Goal: Task Accomplishment & Management: Use online tool/utility

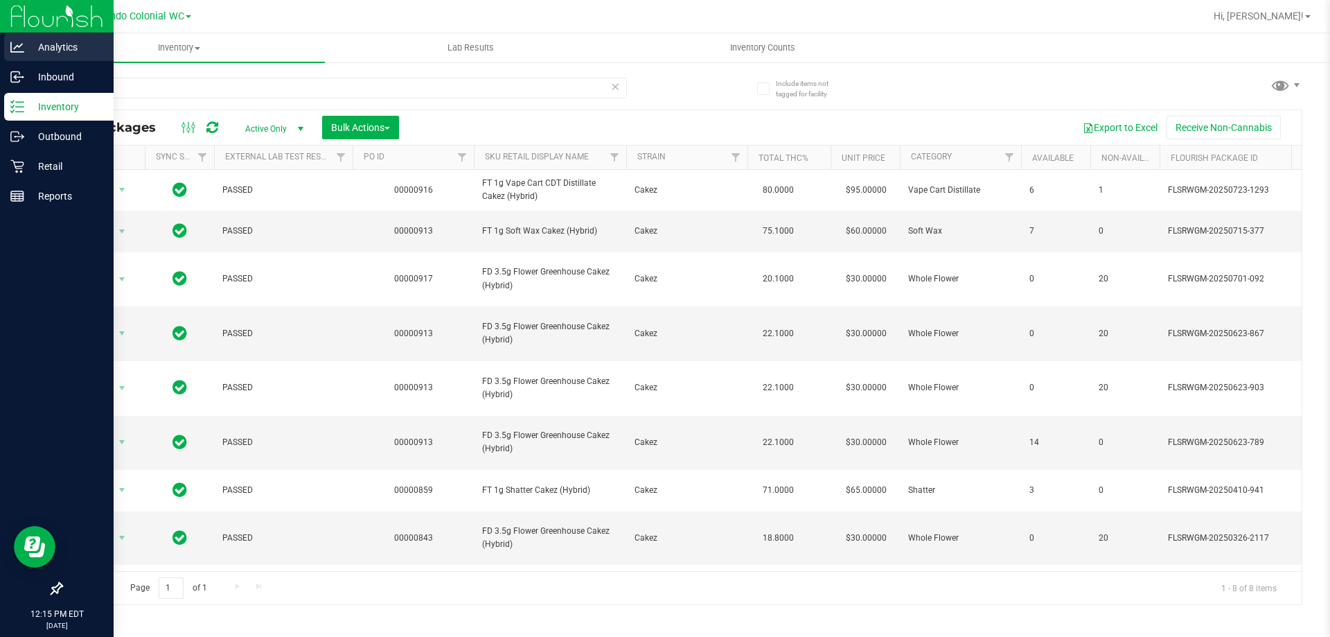
drag, startPoint x: 0, startPoint y: 0, endPoint x: 0, endPoint y: 39, distance: 38.8
click at [0, 39] on div "Analytics Inbound Inventory Outbound Retail Reports 12:15 PM EDT [DATE] 08/28 O…" at bounding box center [665, 318] width 1330 height 637
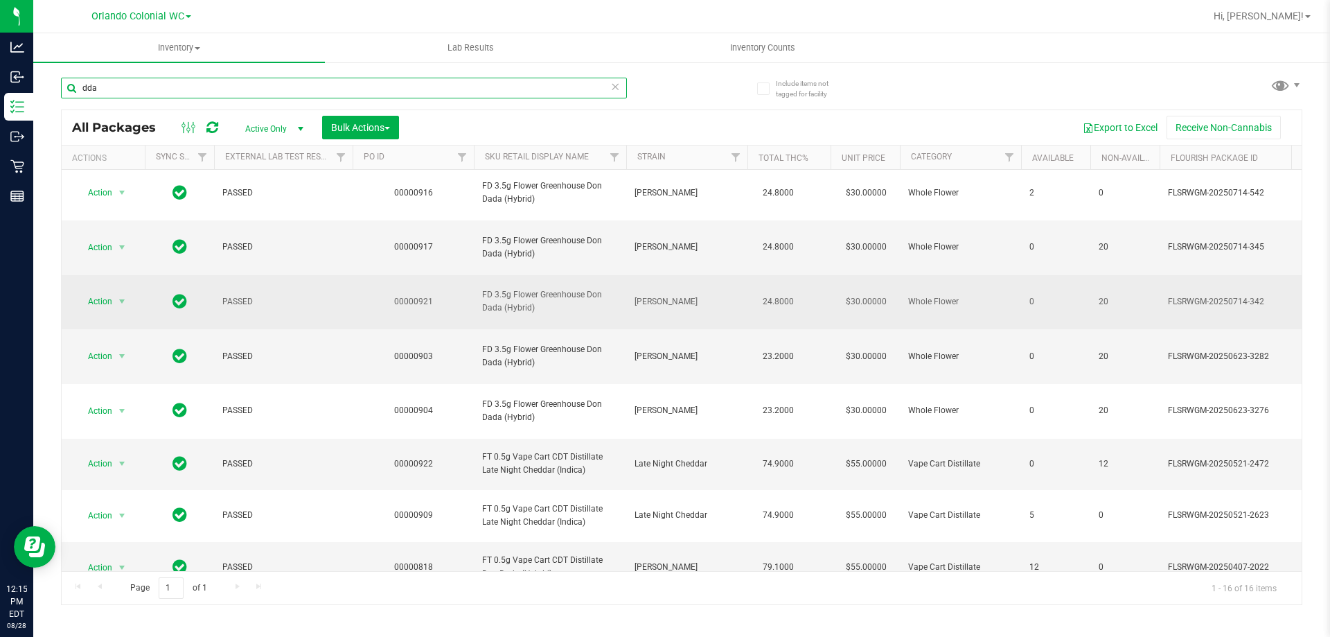
scroll to position [373, 0]
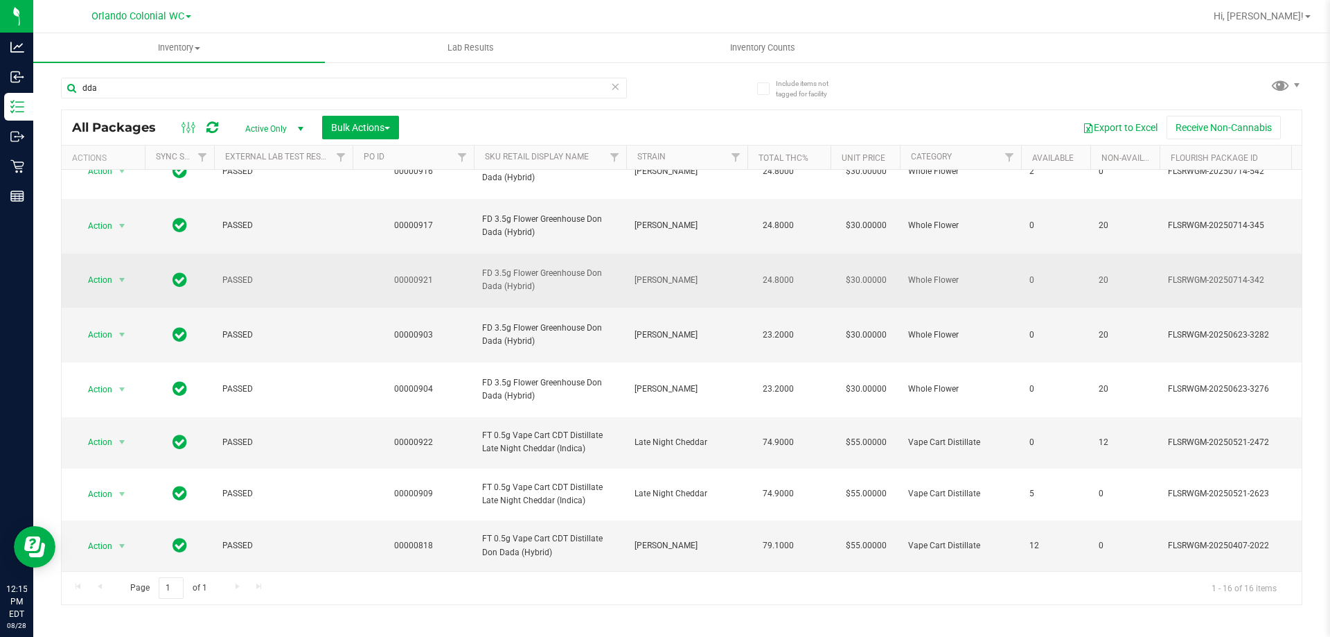
click at [545, 293] on span "FD 3.5g Flower Greenhouse Don Dada (Hybrid)" at bounding box center [550, 280] width 136 height 26
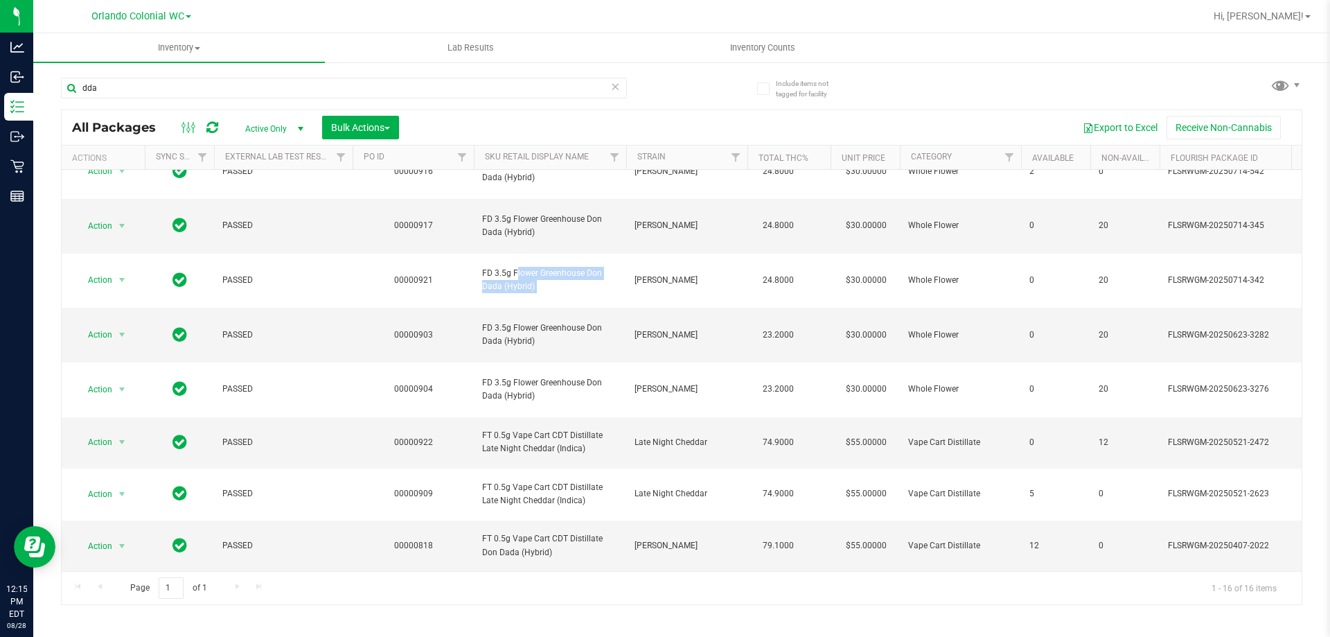
drag, startPoint x: 545, startPoint y: 294, endPoint x: 411, endPoint y: 188, distance: 170.2
click at [545, 293] on span "FD 3.5g Flower Greenhouse Don Dada (Hybrid)" at bounding box center [550, 280] width 136 height 26
copy tr "FD 3.5g Flower Greenhouse Don Dada (Hybrid)"
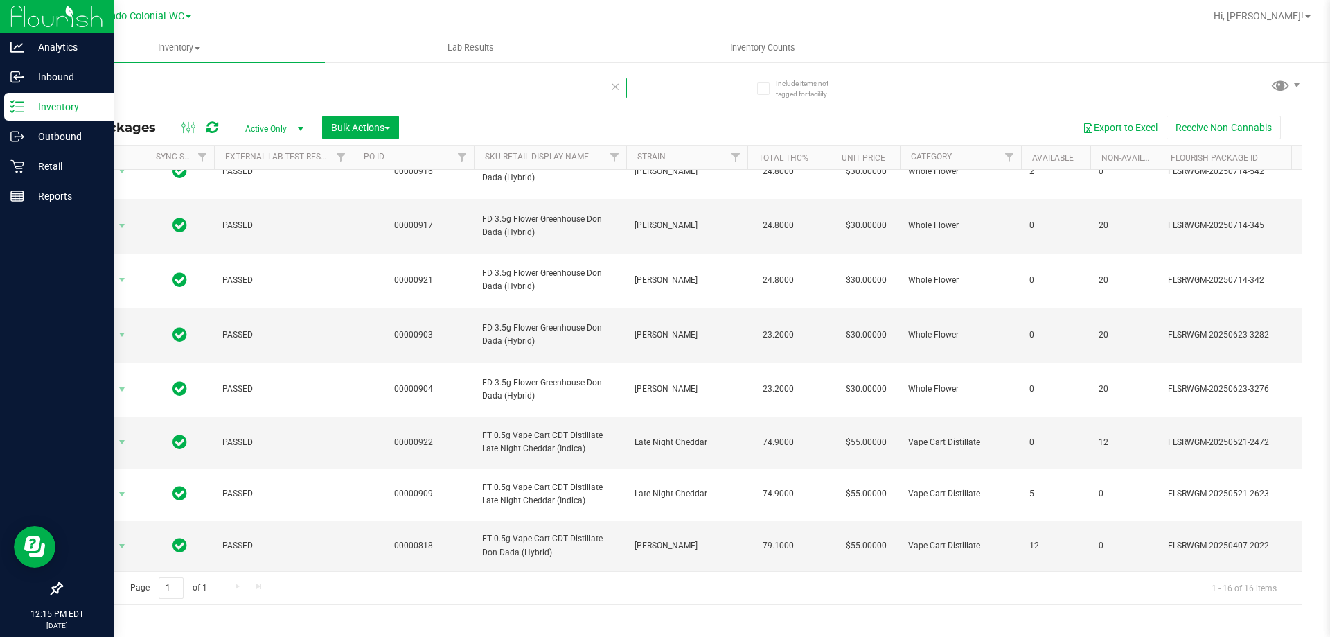
drag, startPoint x: 150, startPoint y: 90, endPoint x: 77, endPoint y: 4, distance: 113.0
click at [0, 46] on div "Analytics Inbound Inventory Outbound Retail Reports 12:15 PM EDT [DATE] 08/28 O…" at bounding box center [665, 318] width 1330 height 637
paste input "FD 3.5g Flower Greenhouse Don Dada (Hybrid)"
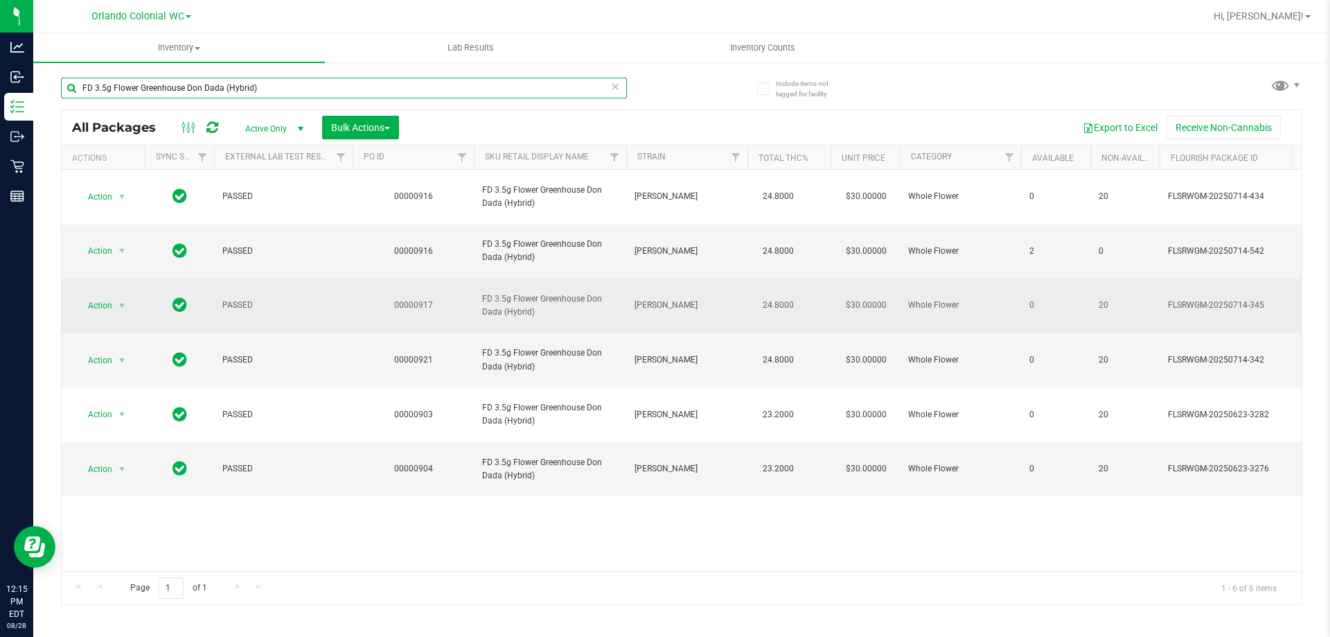
type input "FD 3.5g Flower Greenhouse Don Dada (Hybrid)"
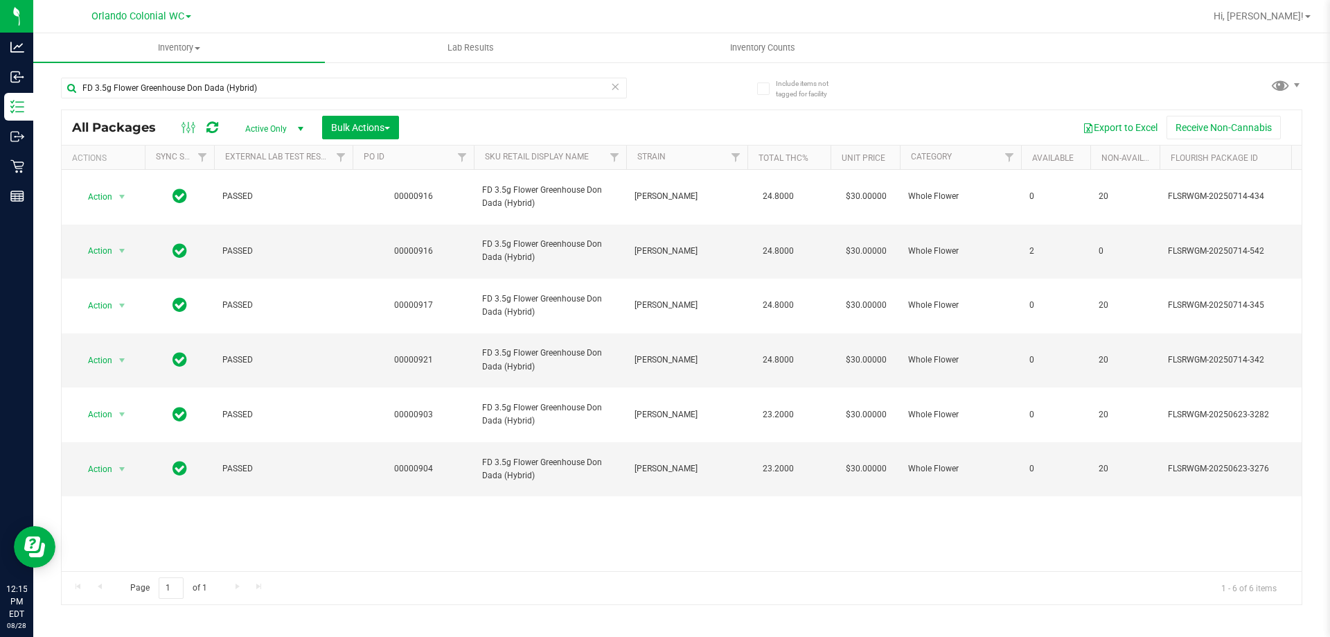
click at [649, 448] on div "Action Action Edit attributes Global inventory Locate package Package audit log…" at bounding box center [682, 370] width 1240 height 401
click at [119, 355] on span "select" at bounding box center [121, 360] width 11 height 11
drag, startPoint x: 139, startPoint y: 452, endPoint x: 152, endPoint y: 460, distance: 15.2
click at [139, 468] on li "Unlock package" at bounding box center [120, 478] width 89 height 21
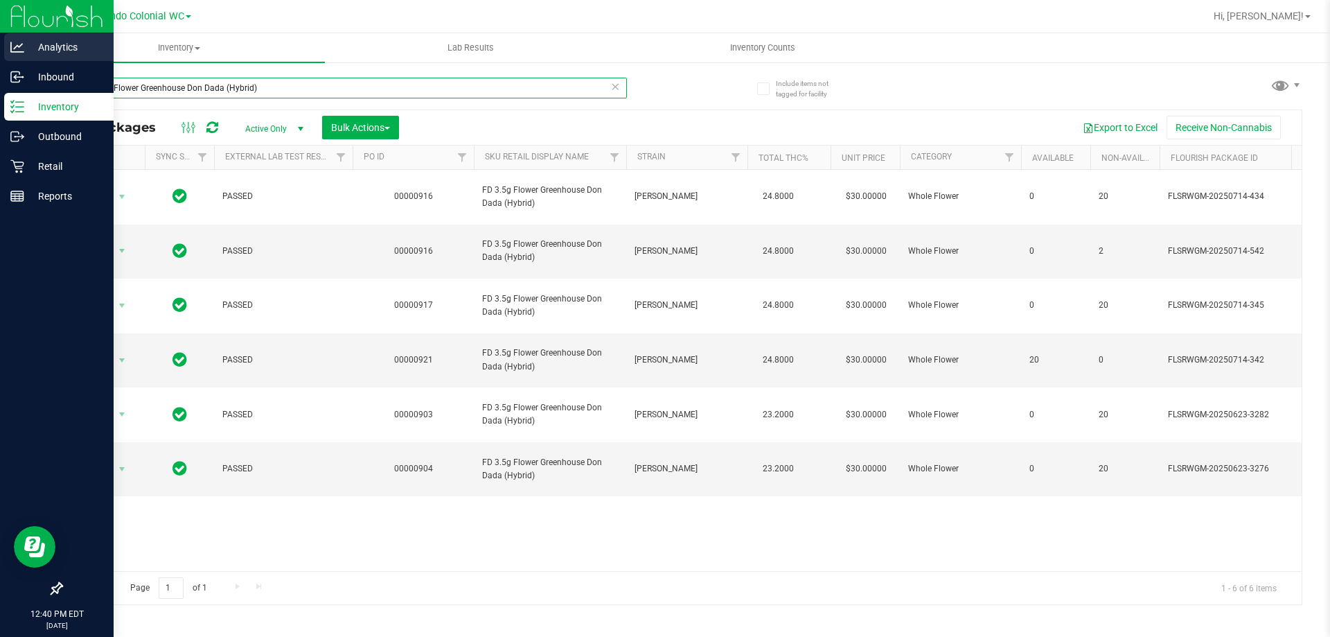
drag, startPoint x: 268, startPoint y: 87, endPoint x: 0, endPoint y: 46, distance: 271.2
click at [0, 52] on div "Analytics Inbound Inventory Outbound Retail Reports 12:40 PM EDT 08/28/2025 08/…" at bounding box center [665, 318] width 1330 height 637
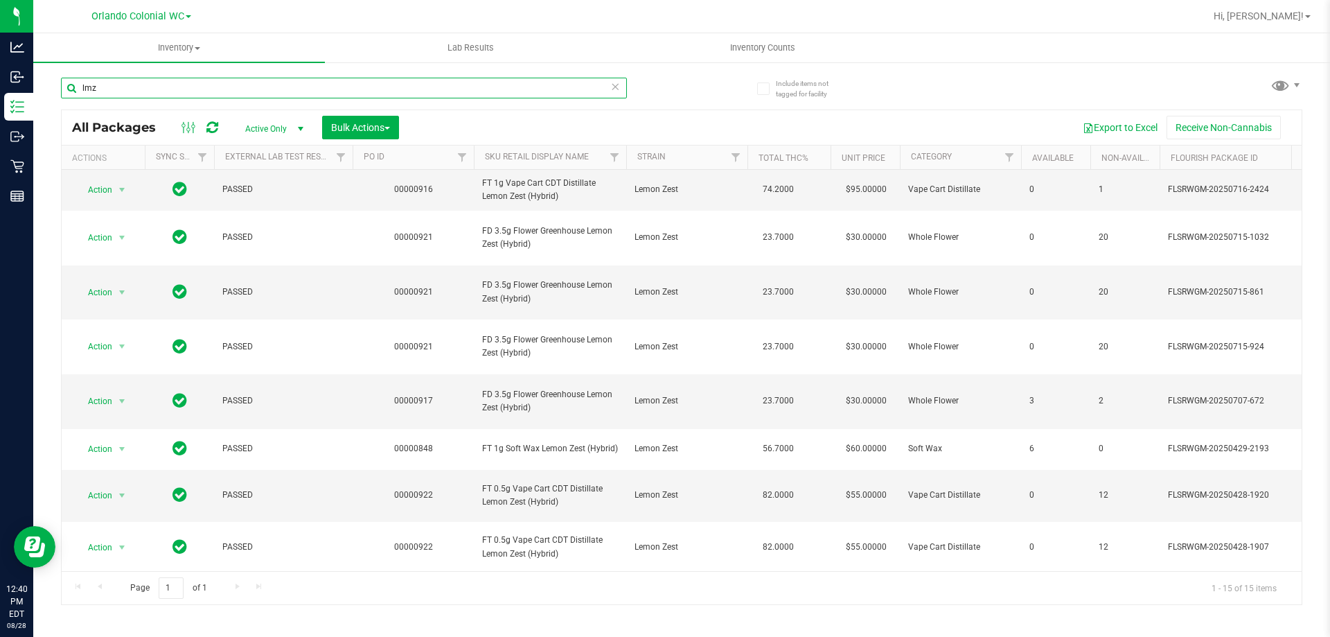
scroll to position [321, 0]
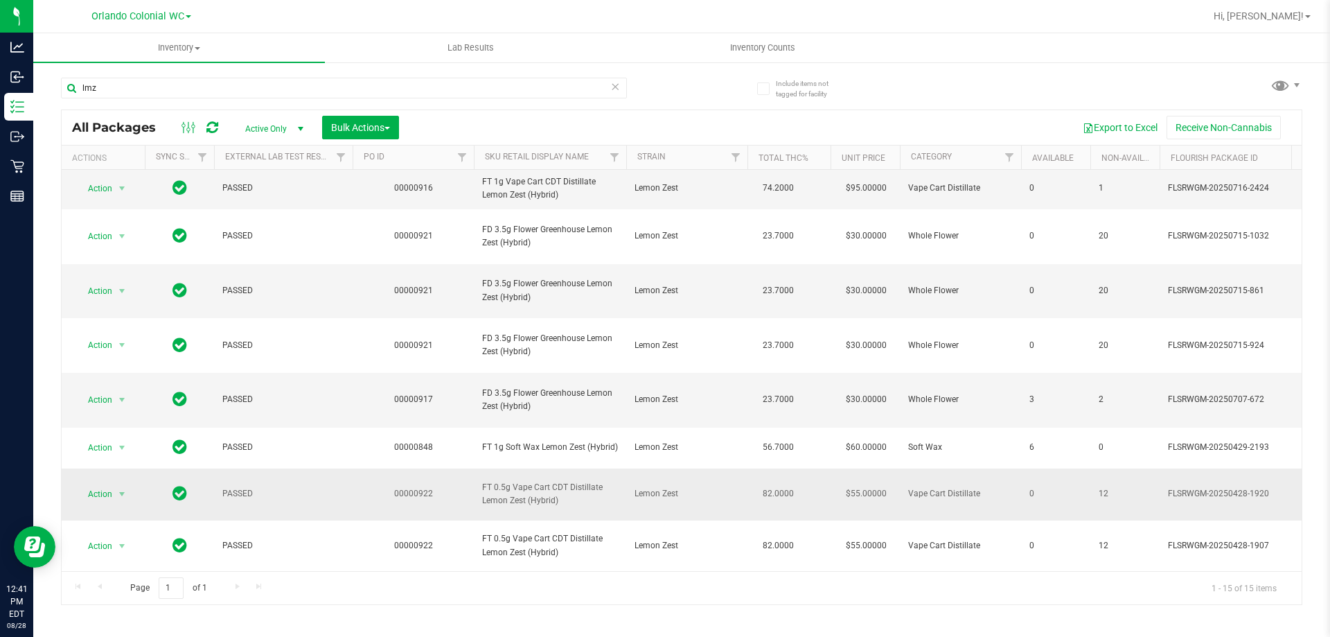
click at [537, 468] on td "FT 0.5g Vape Cart CDT Distillate Lemon Zest (Hybrid)" at bounding box center [550, 494] width 152 height 52
copy tr "FT 0.5g Vape Cart CDT Distillate Lemon Zest (Hybrid)"
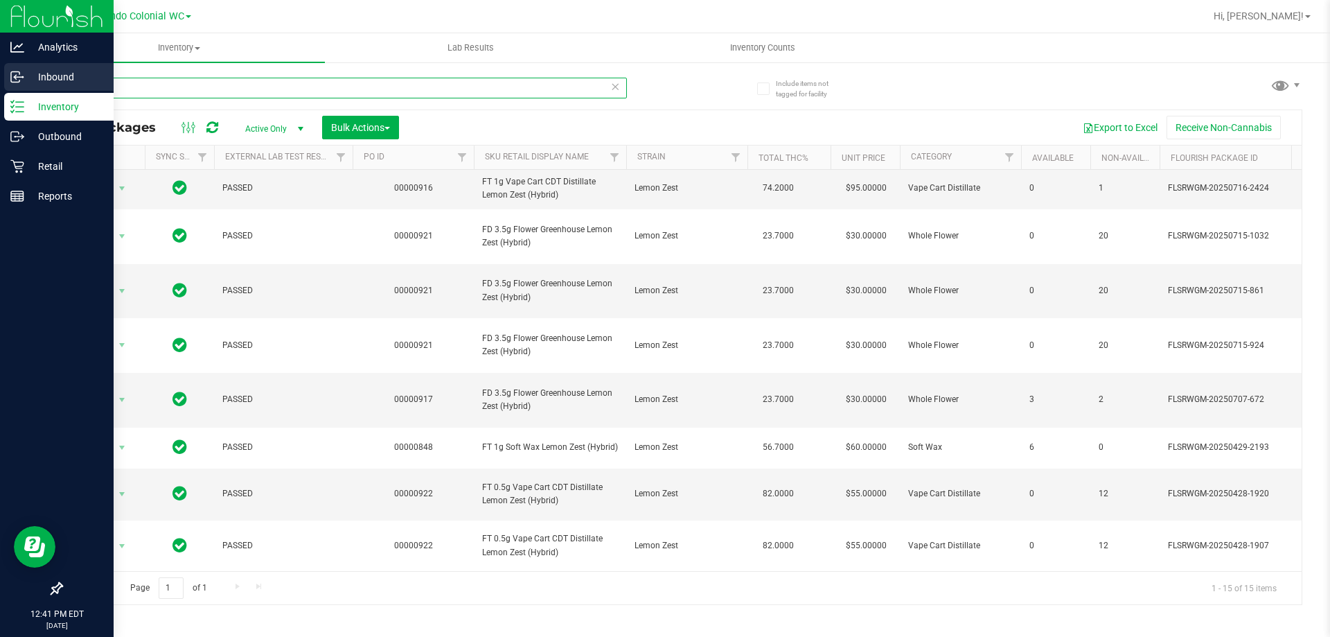
drag, startPoint x: 233, startPoint y: 80, endPoint x: 0, endPoint y: 82, distance: 233.5
click at [0, 84] on div "Analytics Inbound Inventory Outbound Retail Reports 12:41 PM EDT 08/28/2025 08/…" at bounding box center [665, 318] width 1330 height 637
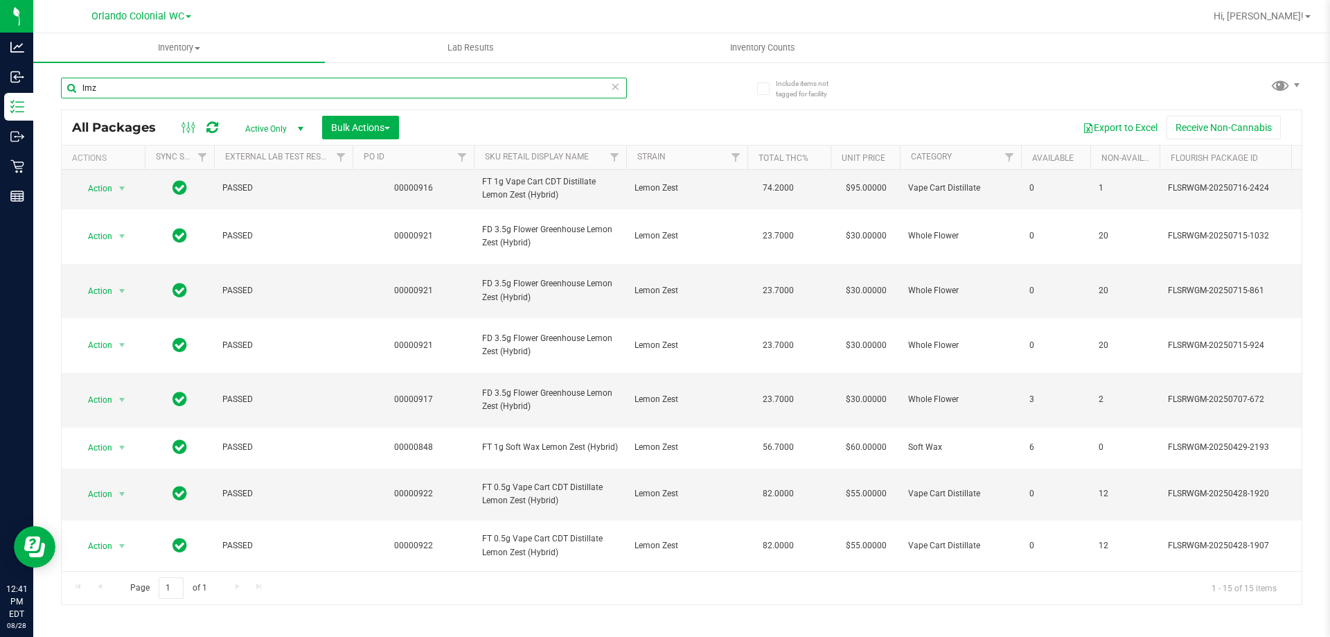
paste input "FT 0.5g Vape Cart CDT Distillate Lemon Zest (Hybrid)"
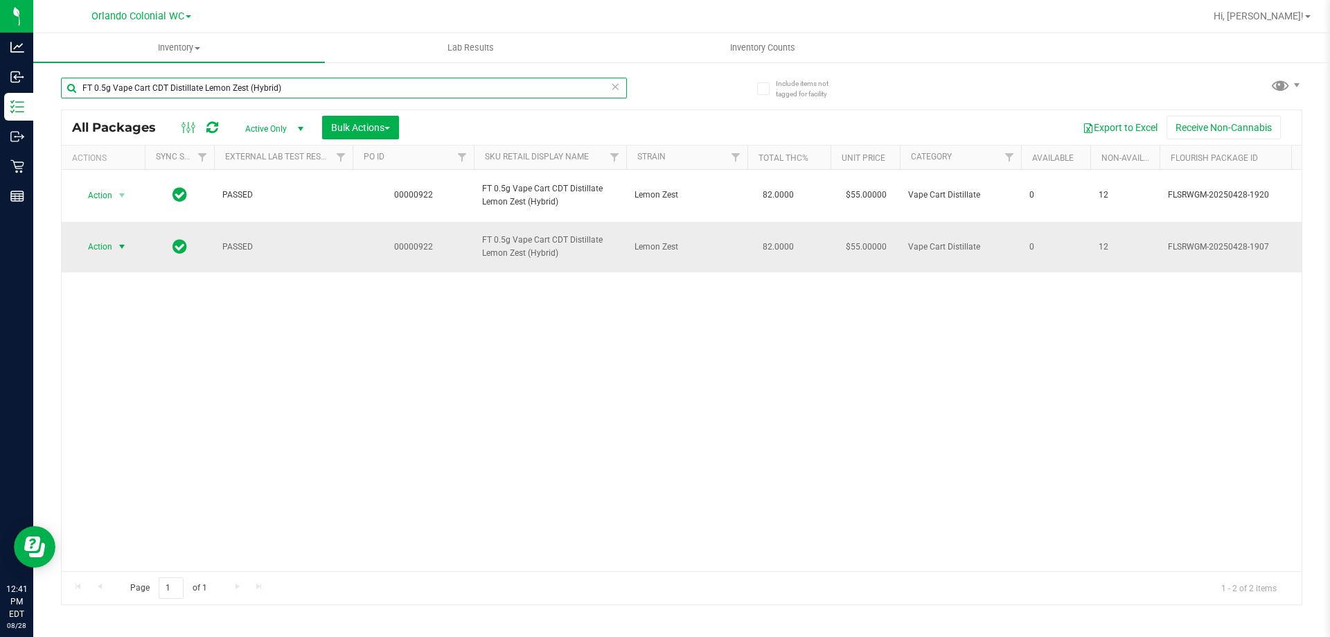
type input "FT 0.5g Vape Cart CDT Distillate Lemon Zest (Hybrid)"
click at [114, 246] on span "select" at bounding box center [122, 246] width 17 height 19
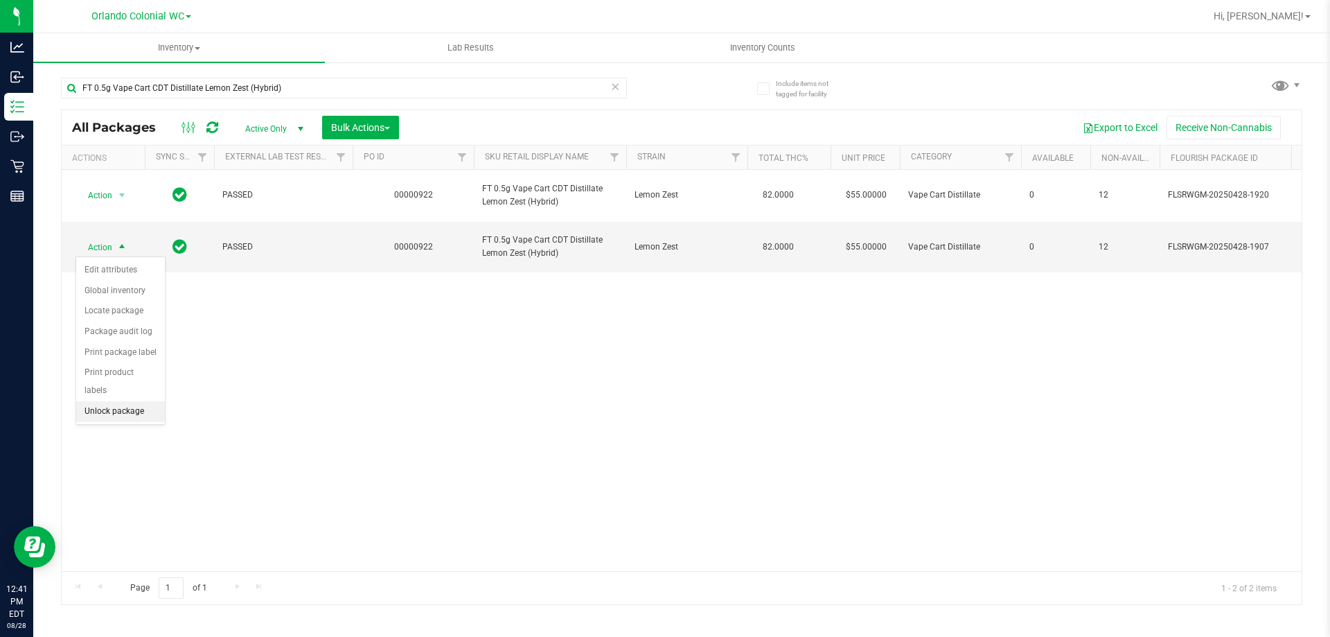
click at [127, 401] on li "Unlock package" at bounding box center [120, 411] width 89 height 21
click at [902, 455] on div "Action Action Edit attributes Global inventory Locate package Package audit log…" at bounding box center [682, 370] width 1240 height 401
click at [280, 51] on span "Inventory" at bounding box center [179, 48] width 292 height 12
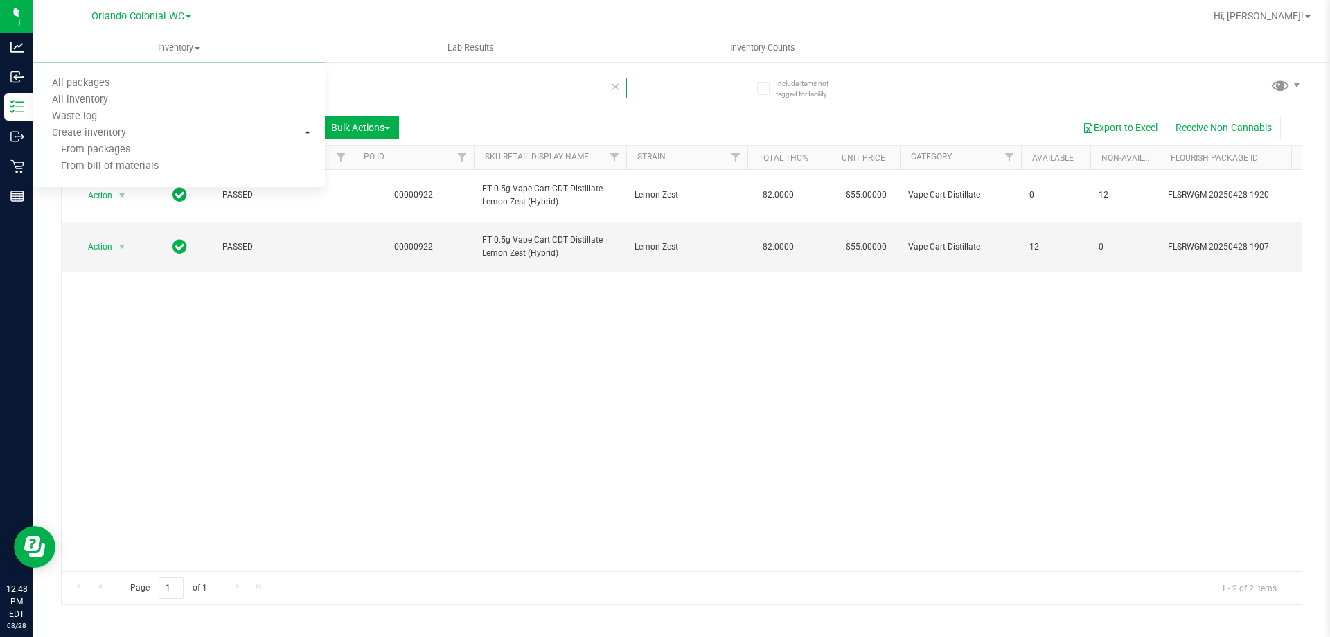
click at [421, 89] on input "FT 0.5g Vape Cart CDT Distillate Lemon Zest (Hybrid)" at bounding box center [344, 88] width 566 height 21
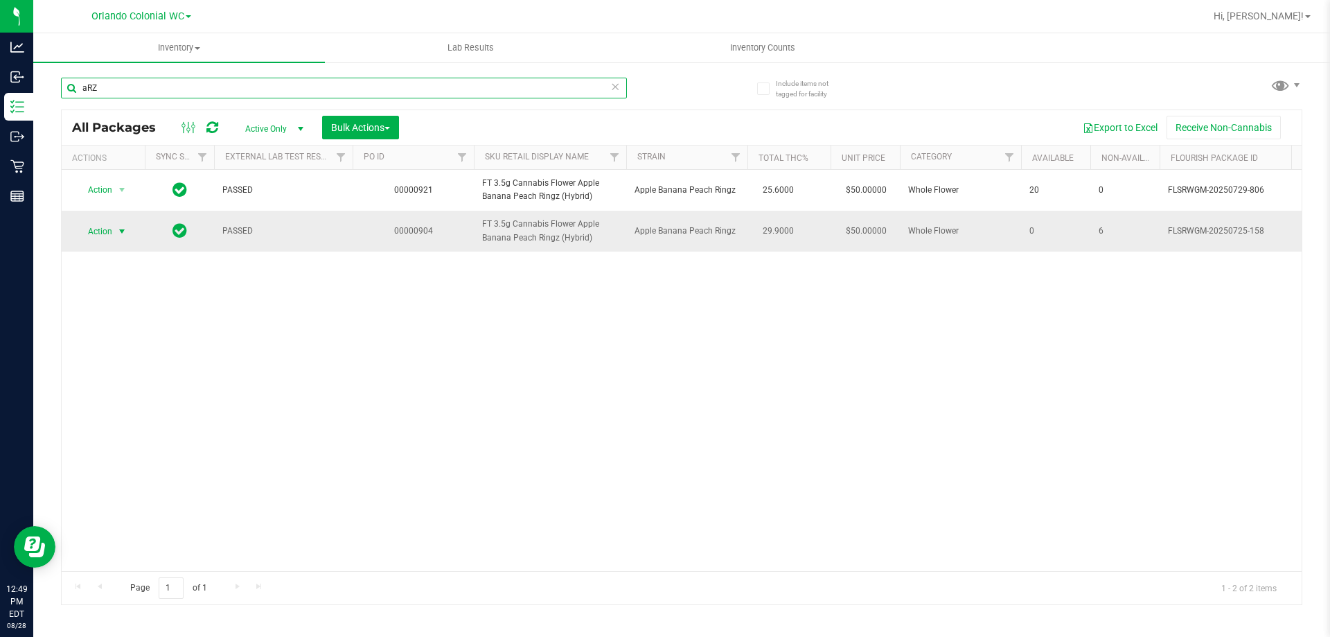
type input "aRZ"
click at [111, 236] on span "Action" at bounding box center [94, 231] width 37 height 19
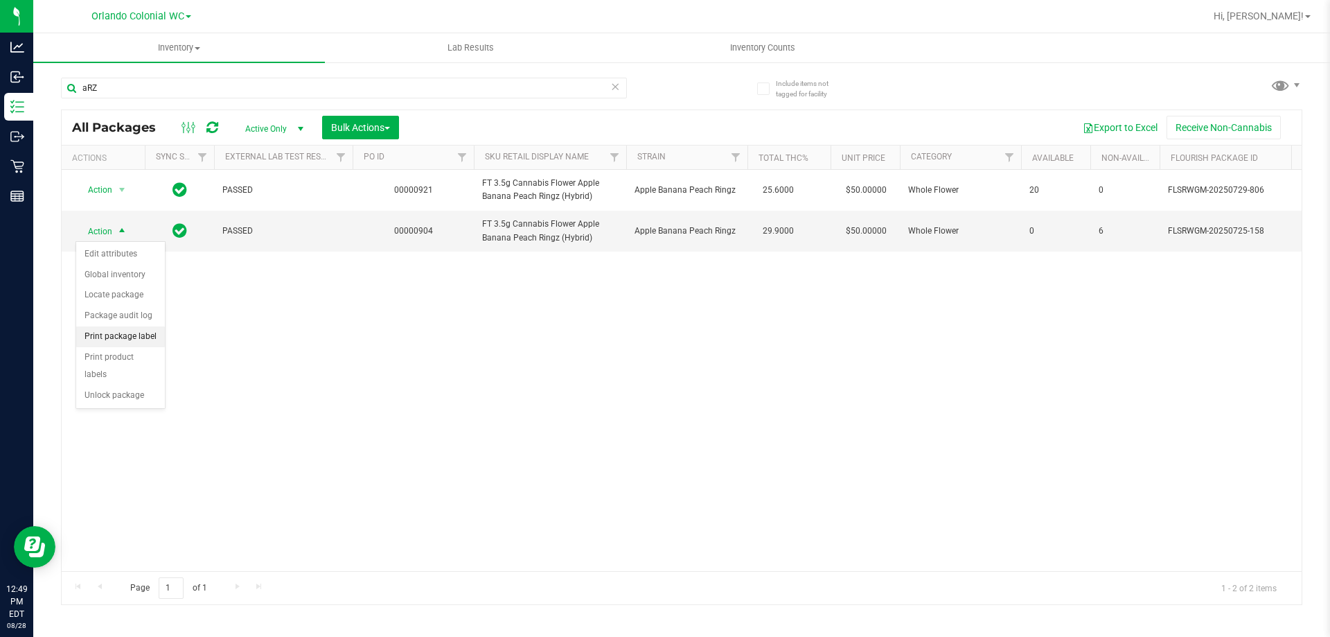
click at [139, 338] on li "Print package label" at bounding box center [120, 336] width 89 height 21
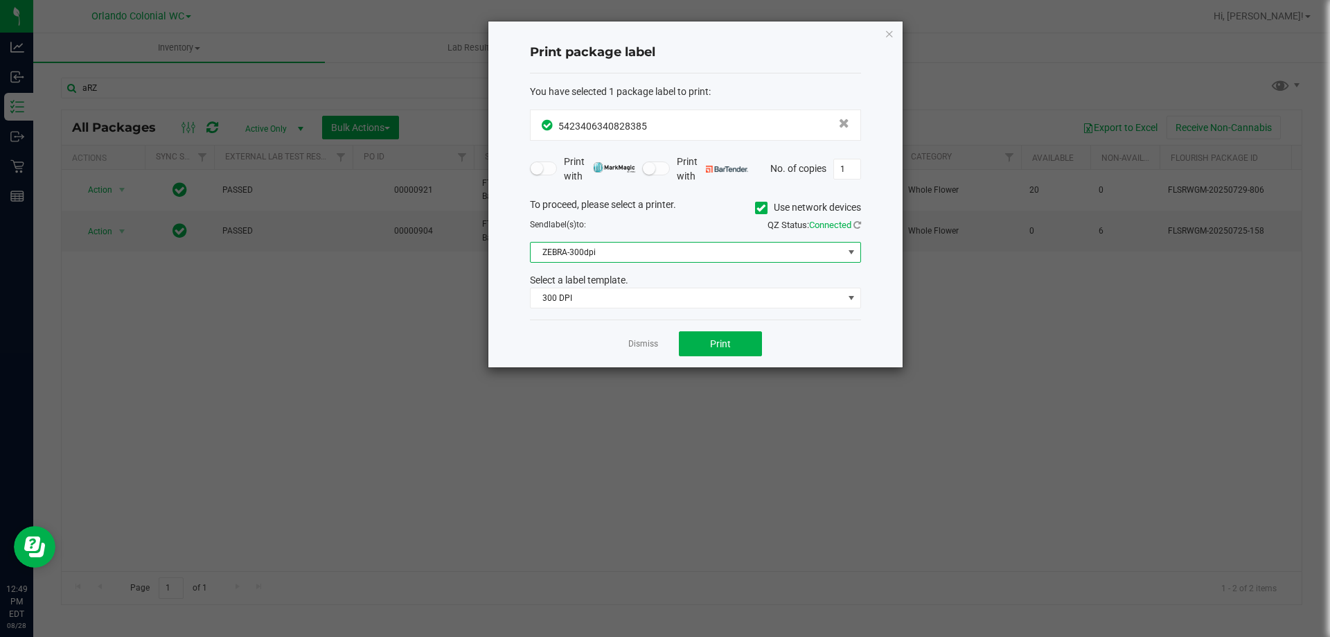
click at [640, 254] on span "ZEBRA-300dpi" at bounding box center [687, 252] width 312 height 19
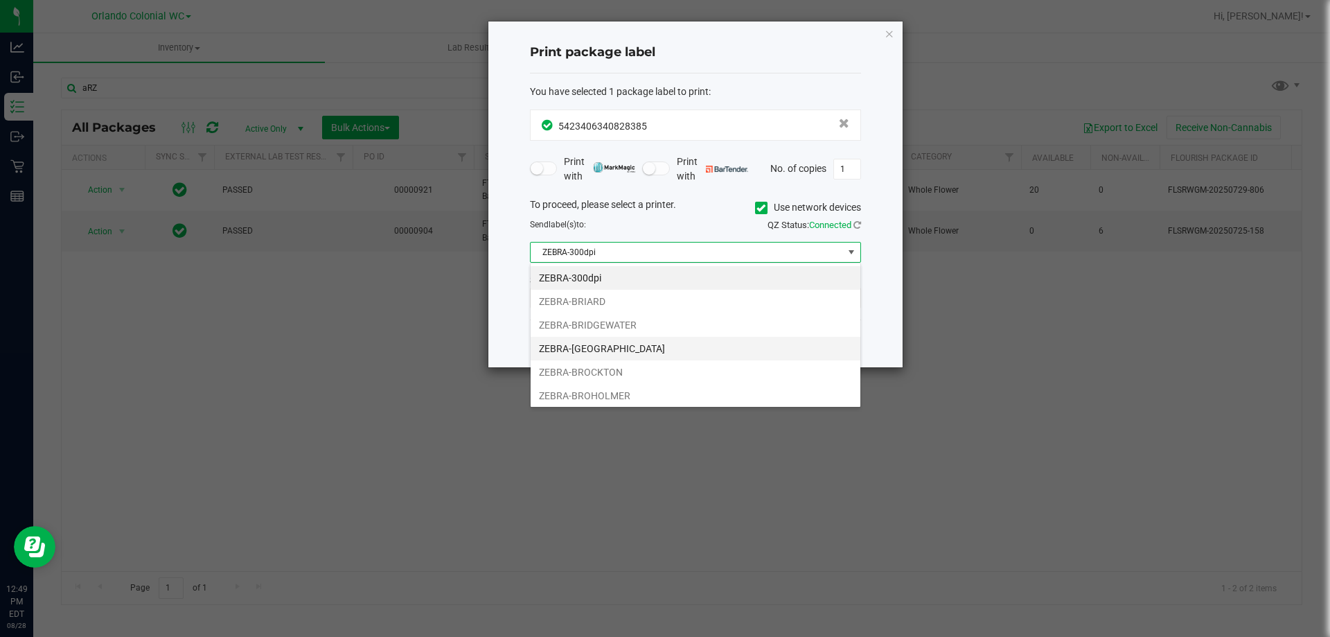
scroll to position [21, 331]
click at [627, 397] on li "ZEBRA-BROHOLMER" at bounding box center [696, 396] width 330 height 24
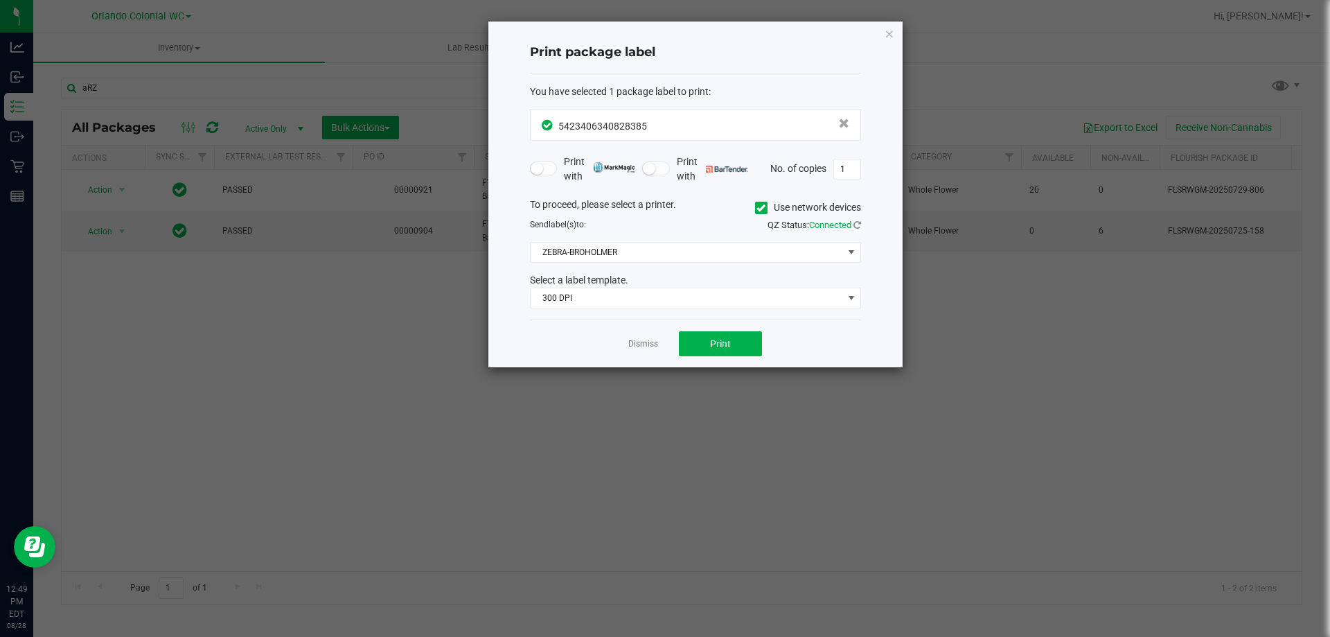
click at [606, 311] on div "You have selected 1 package label to print : 5423406340828385 Print with Print …" at bounding box center [695, 196] width 331 height 247
click at [601, 293] on span "300 DPI" at bounding box center [687, 297] width 312 height 19
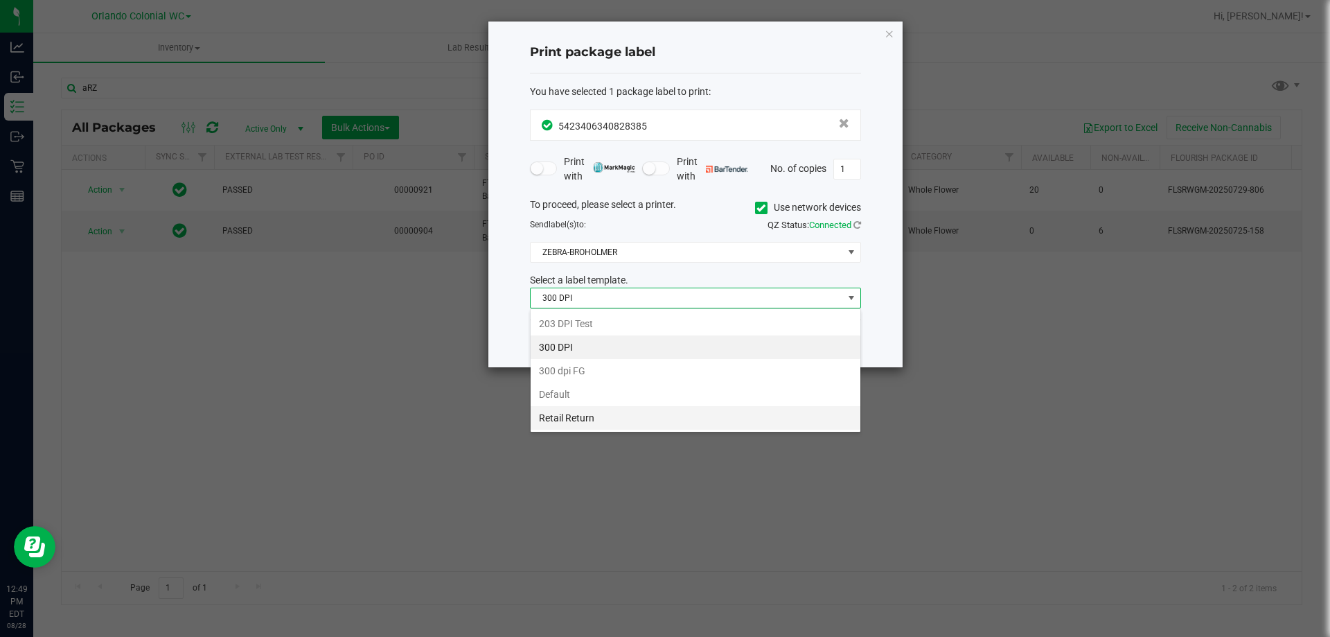
click at [607, 416] on li "Retail Return" at bounding box center [696, 418] width 330 height 24
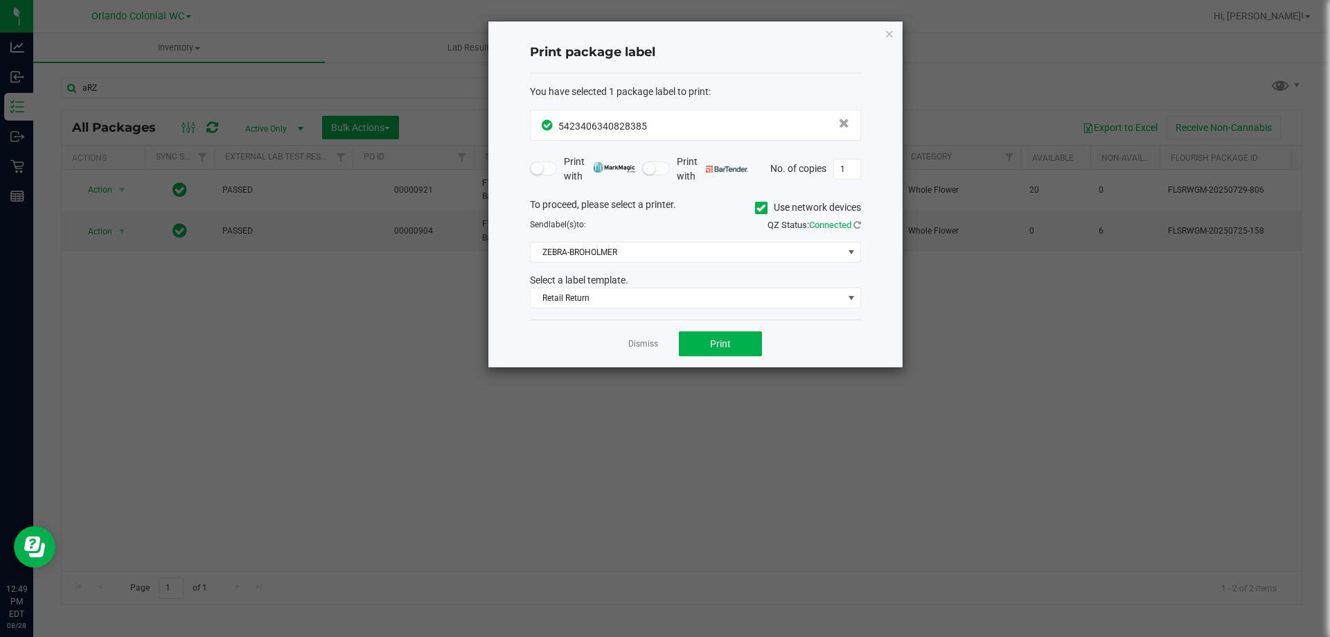
click at [714, 329] on div "Dismiss Print" at bounding box center [695, 343] width 331 height 48
click at [717, 333] on button "Print" at bounding box center [720, 343] width 83 height 25
click at [888, 30] on icon "button" at bounding box center [890, 33] width 10 height 17
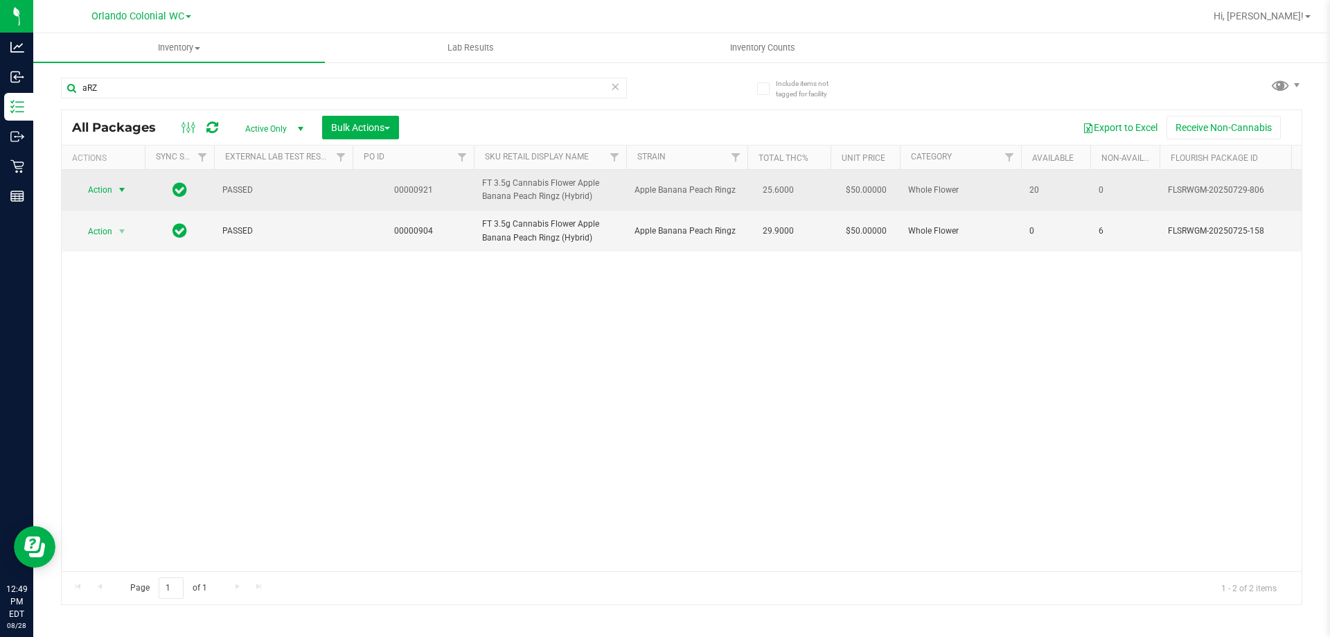
click at [115, 182] on span "select" at bounding box center [122, 189] width 17 height 19
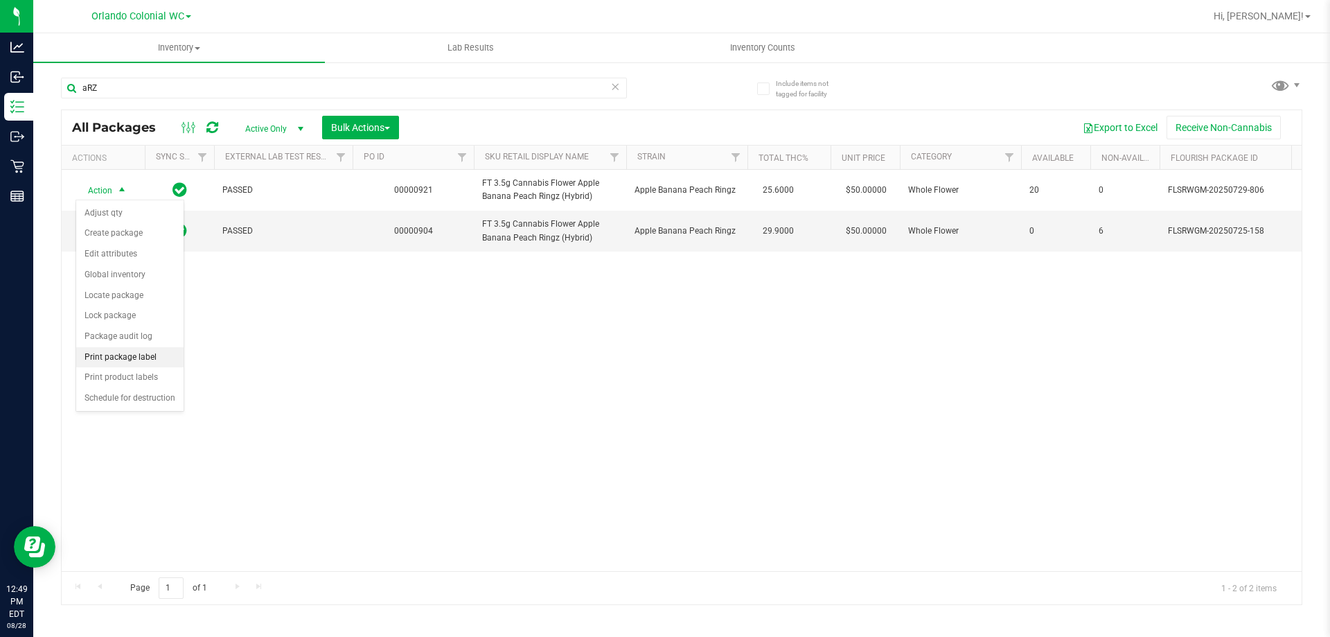
click at [157, 348] on li "Print package label" at bounding box center [129, 357] width 107 height 21
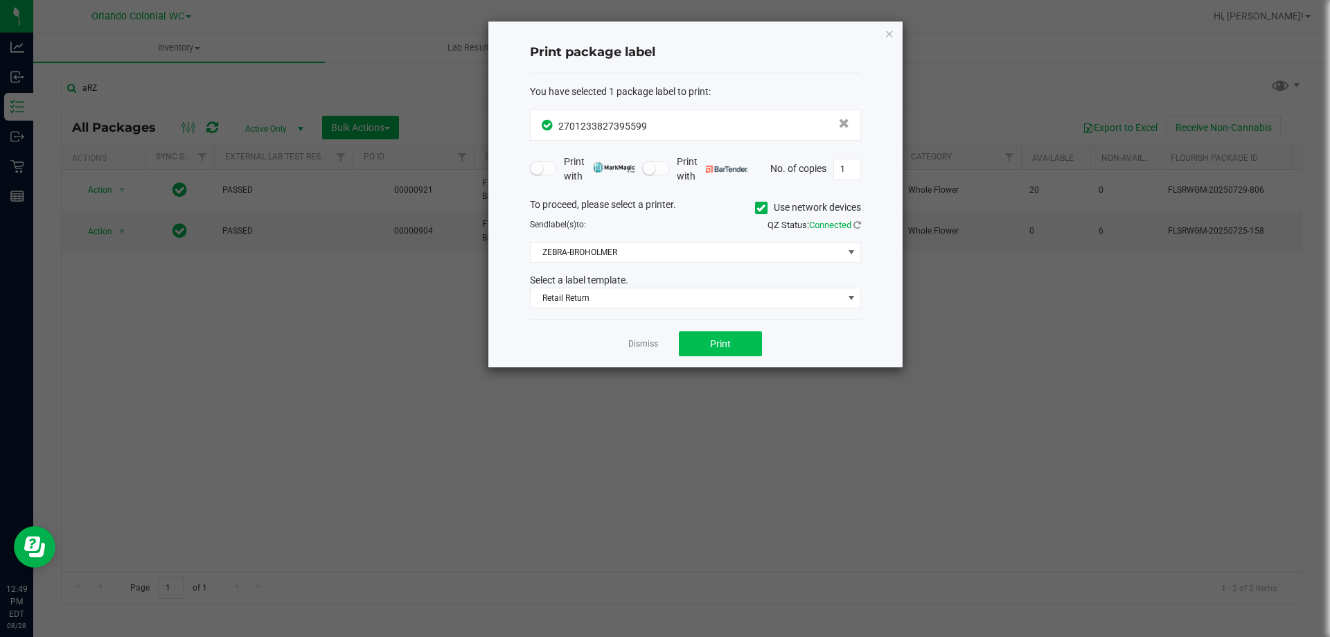
click at [734, 332] on div "Dismiss Print" at bounding box center [695, 343] width 331 height 48
click at [737, 337] on button "Print" at bounding box center [720, 343] width 83 height 25
click at [892, 10] on ngb-modal-window "Print package label You have selected 1 package label to print : 27012338273955…" at bounding box center [670, 318] width 1341 height 637
click at [889, 40] on icon "button" at bounding box center [890, 33] width 10 height 17
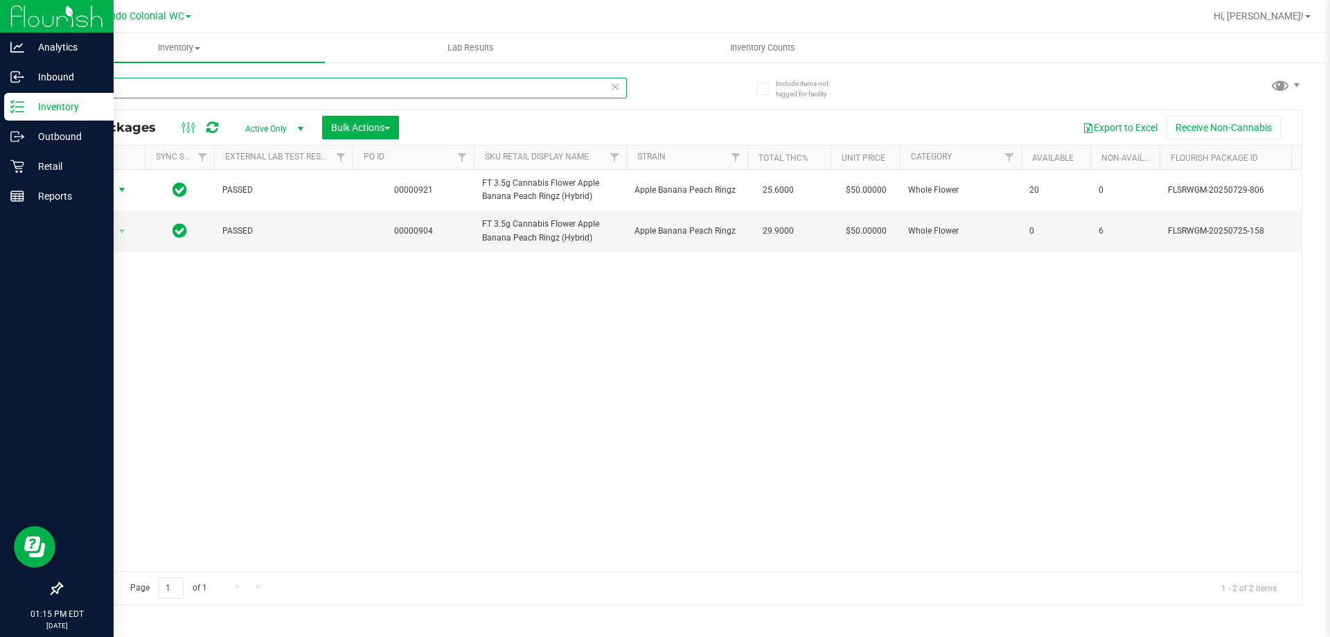
click at [0, 31] on div "Analytics Inbound Inventory Outbound Retail Reports 01:15 PM EDT 08/28/2025 08/…" at bounding box center [665, 318] width 1330 height 637
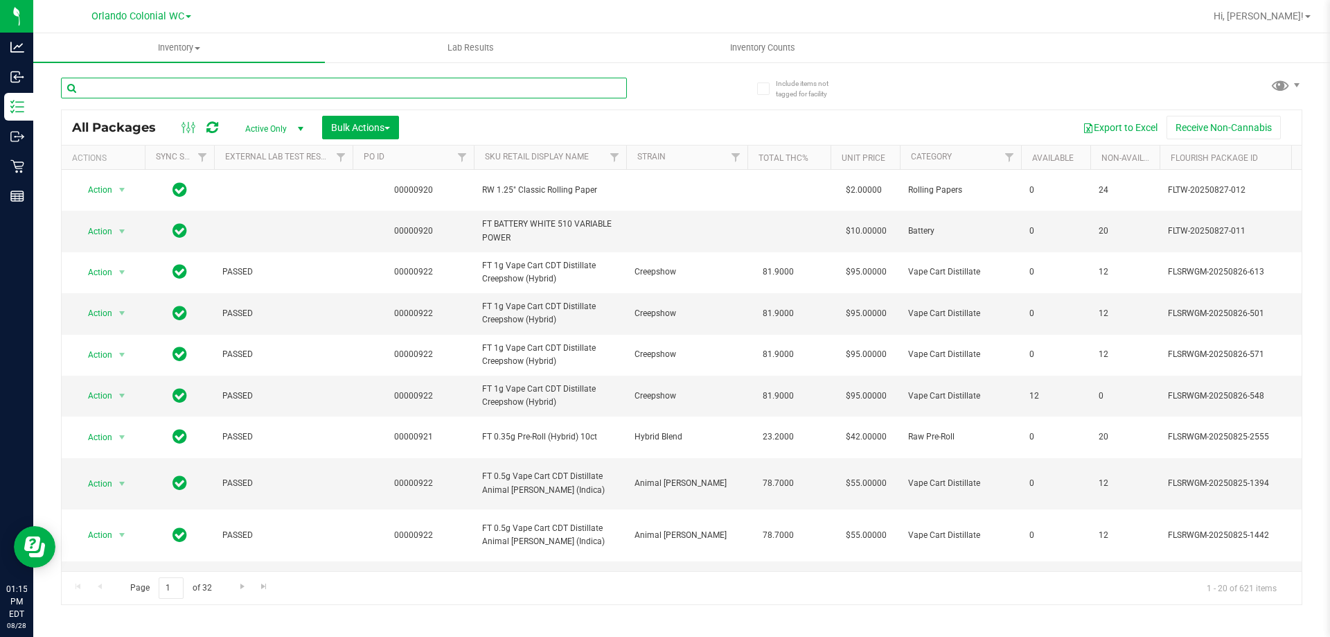
click at [263, 82] on input "text" at bounding box center [344, 88] width 566 height 21
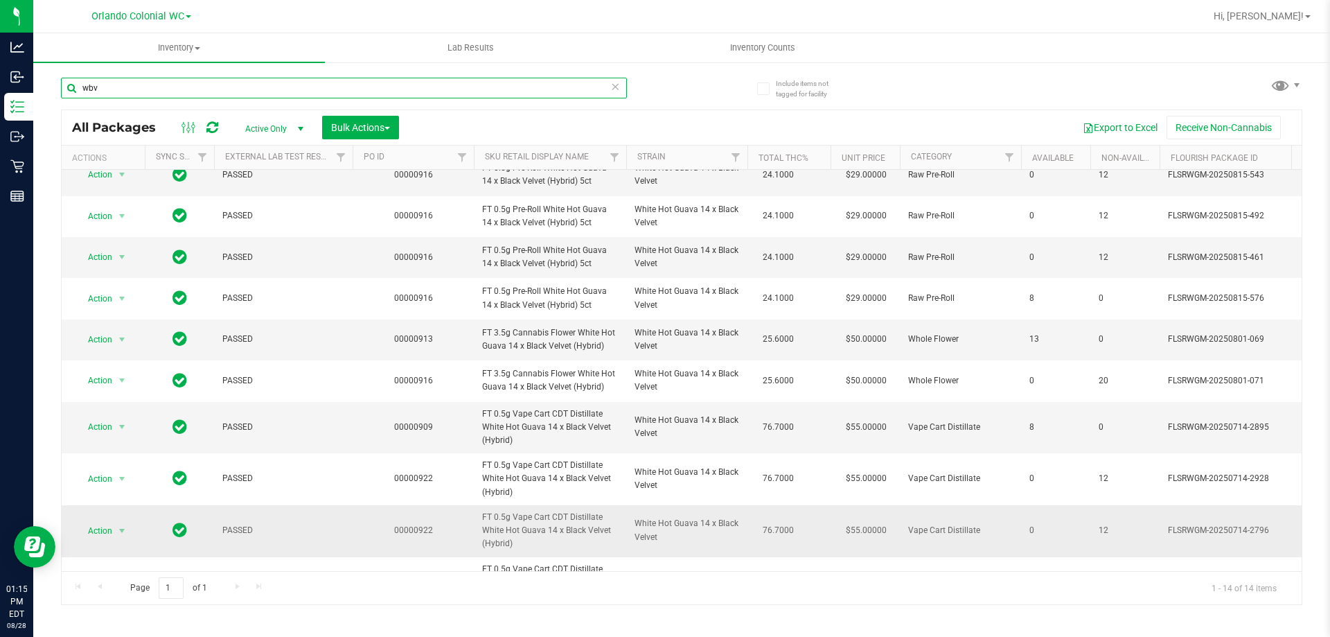
scroll to position [227, 0]
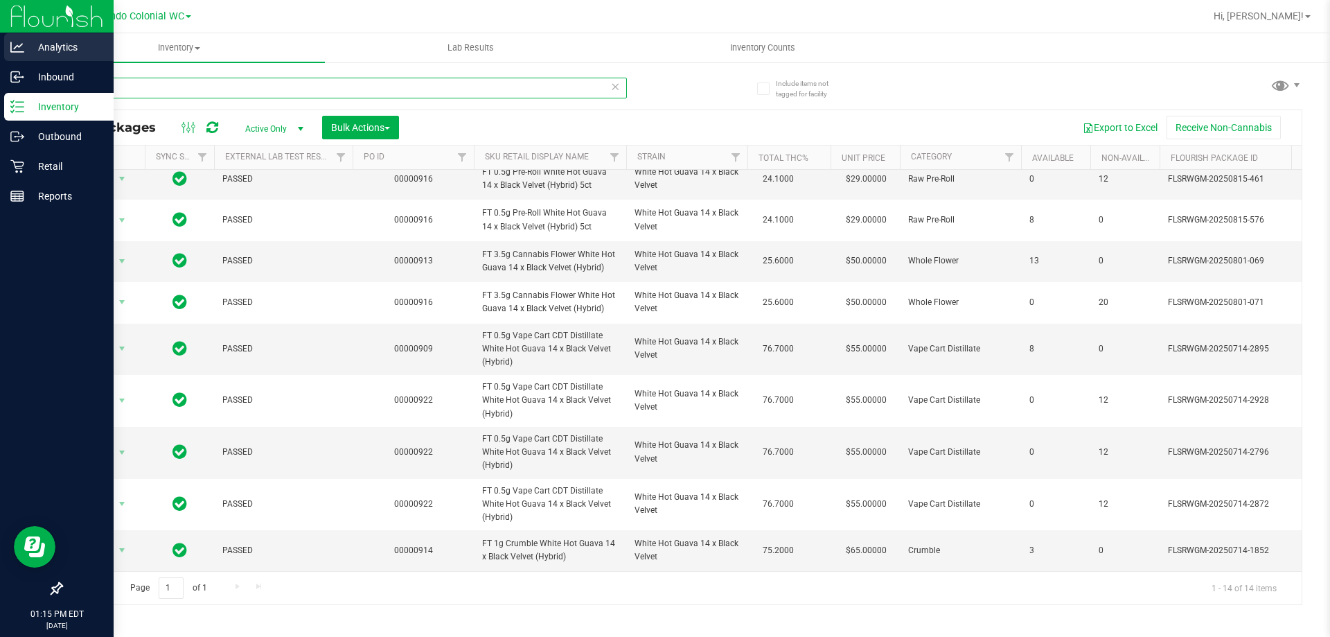
click at [0, 62] on div "Analytics Inbound Inventory Outbound Retail Reports 01:15 PM EDT 08/28/2025 08/…" at bounding box center [665, 318] width 1330 height 637
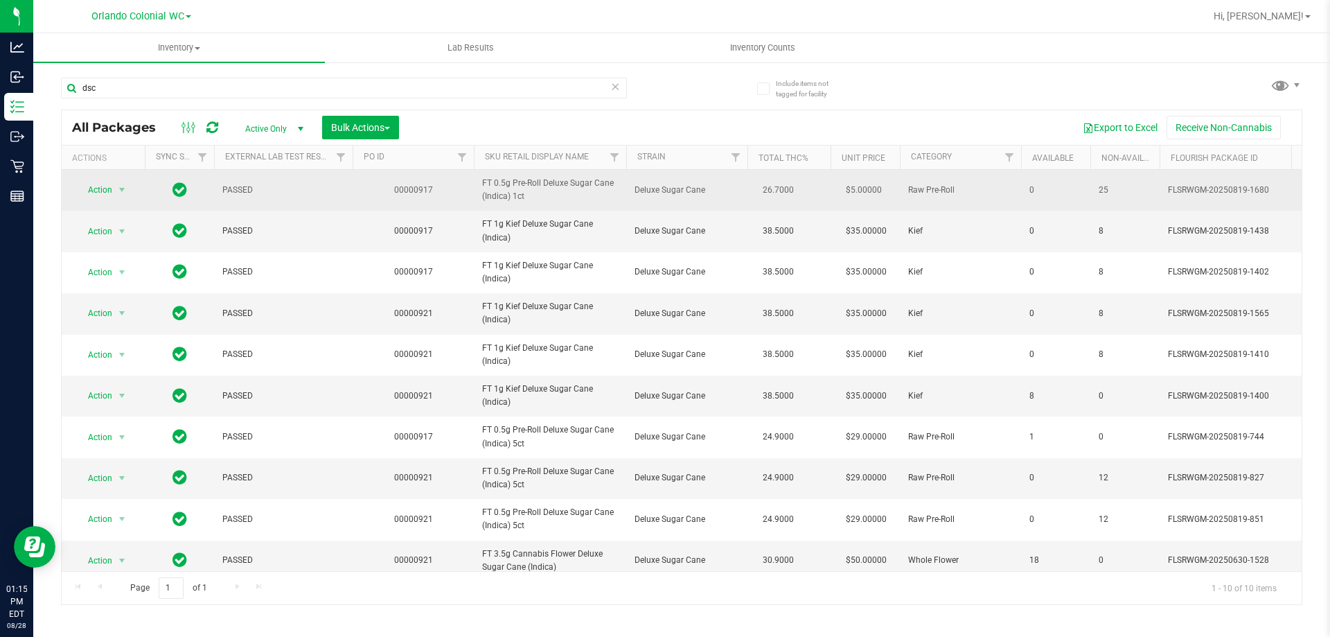
click at [545, 186] on span "FT 0.5g Pre-Roll Deluxe Sugar Cane (Indica) 1ct" at bounding box center [550, 190] width 136 height 26
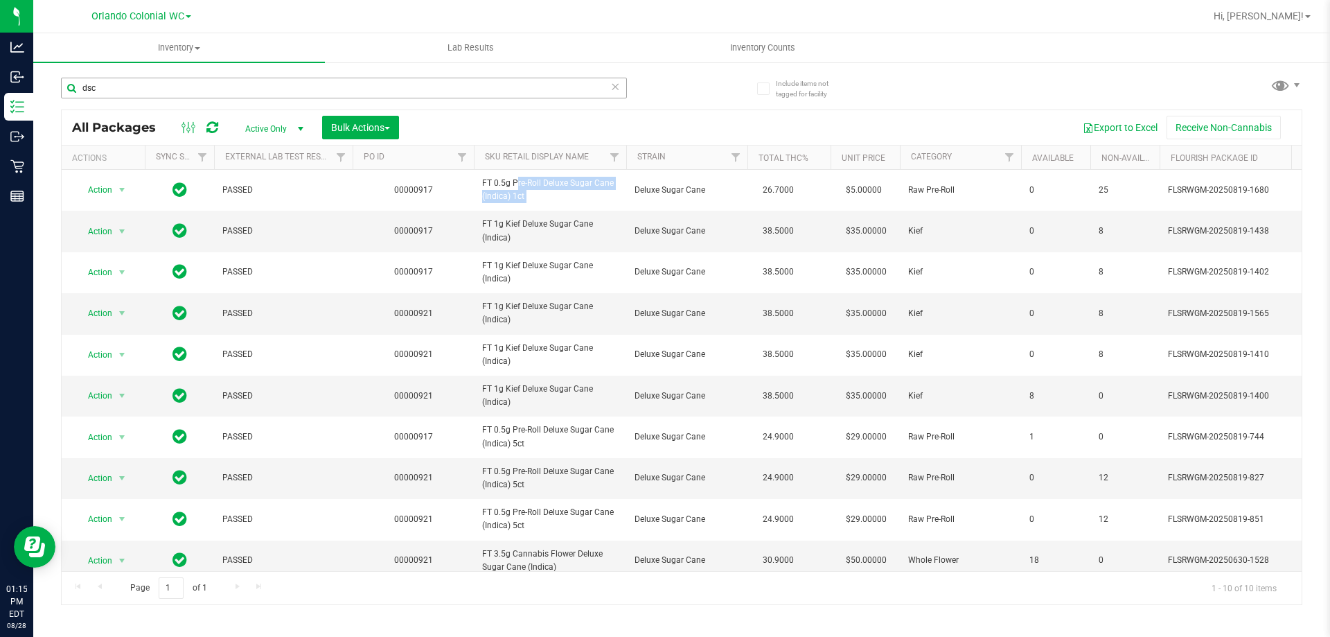
copy tr "FT 0.5g Pre-Roll Deluxe Sugar Cane (Indica) 1ct"
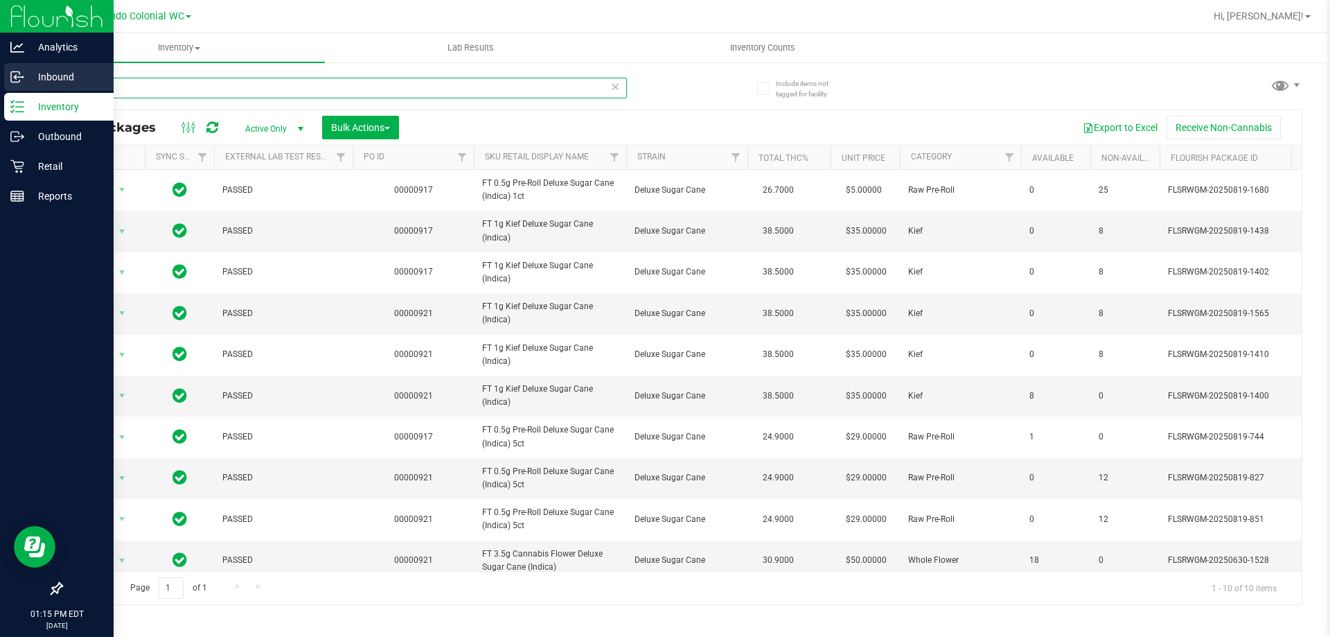
drag, startPoint x: 216, startPoint y: 83, endPoint x: 0, endPoint y: 67, distance: 216.8
click at [16, 63] on div "Analytics Inbound Inventory Outbound Retail Reports 01:15 PM EDT 08/28/2025 08/…" at bounding box center [665, 318] width 1330 height 637
paste input "FT 0.5g Pre-Roll Deluxe Sugar Cane (Indica) 1ct"
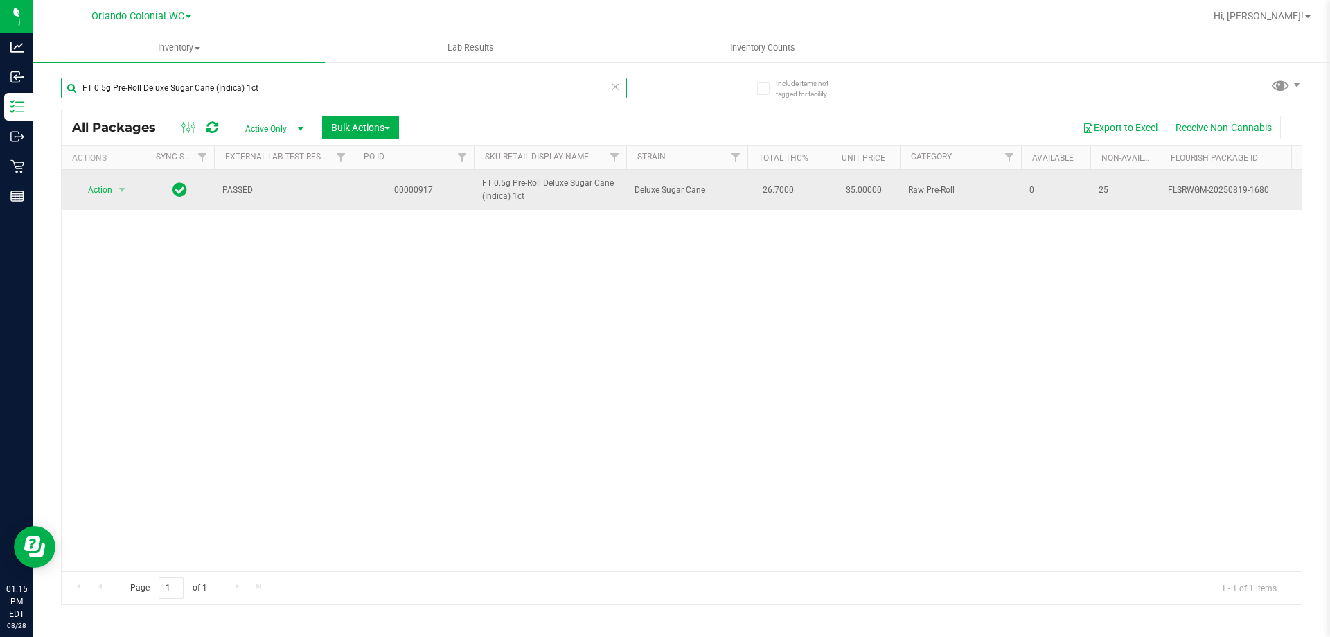
type input "FT 0.5g Pre-Roll Deluxe Sugar Cane (Indica) 1ct"
drag, startPoint x: 85, startPoint y: 202, endPoint x: 86, endPoint y: 191, distance: 11.1
click at [85, 195] on td "Action Action Edit attributes Global inventory Locate package Package audit log…" at bounding box center [103, 190] width 83 height 40
click at [109, 193] on span "Action" at bounding box center [94, 189] width 37 height 19
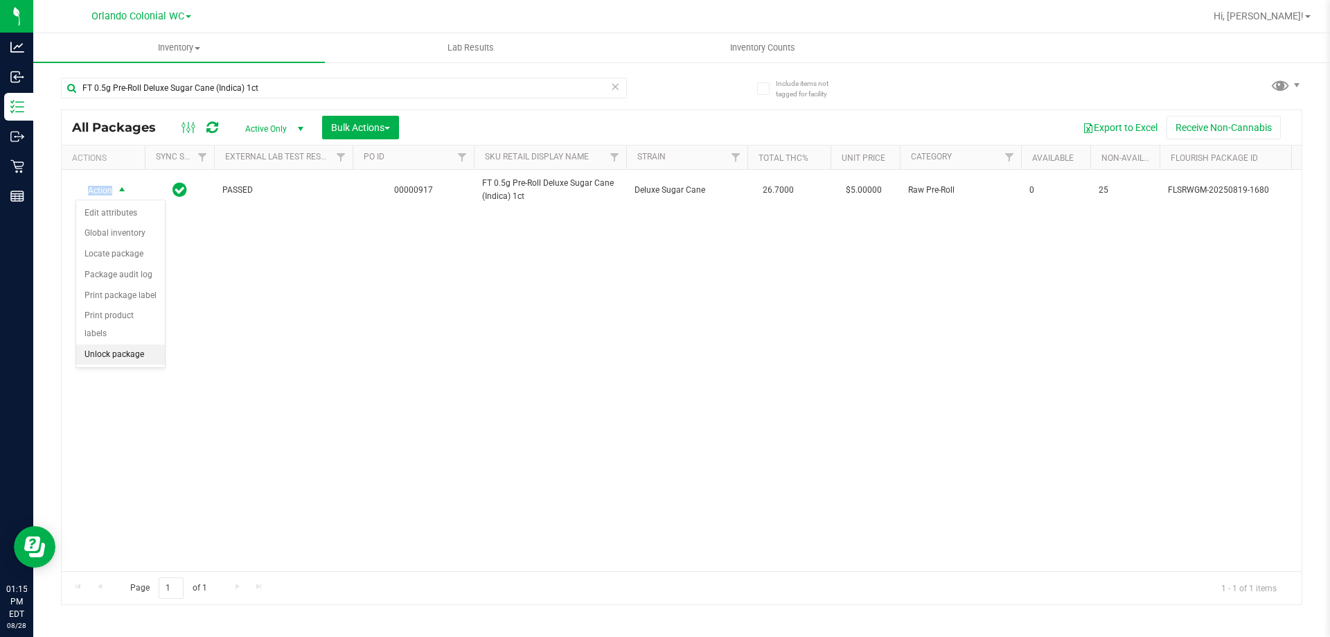
click at [139, 344] on li "Unlock package" at bounding box center [120, 354] width 89 height 21
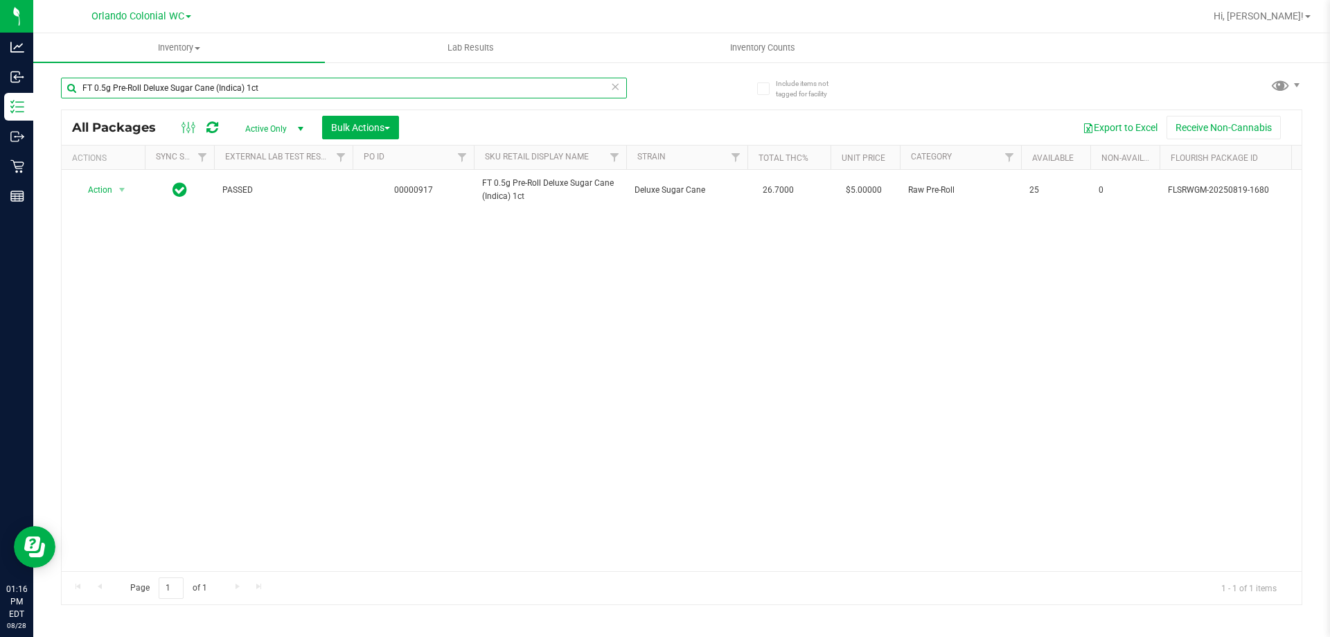
click at [279, 92] on input "FT 0.5g Pre-Roll Deluxe Sugar Cane (Indica) 1ct" at bounding box center [344, 88] width 566 height 21
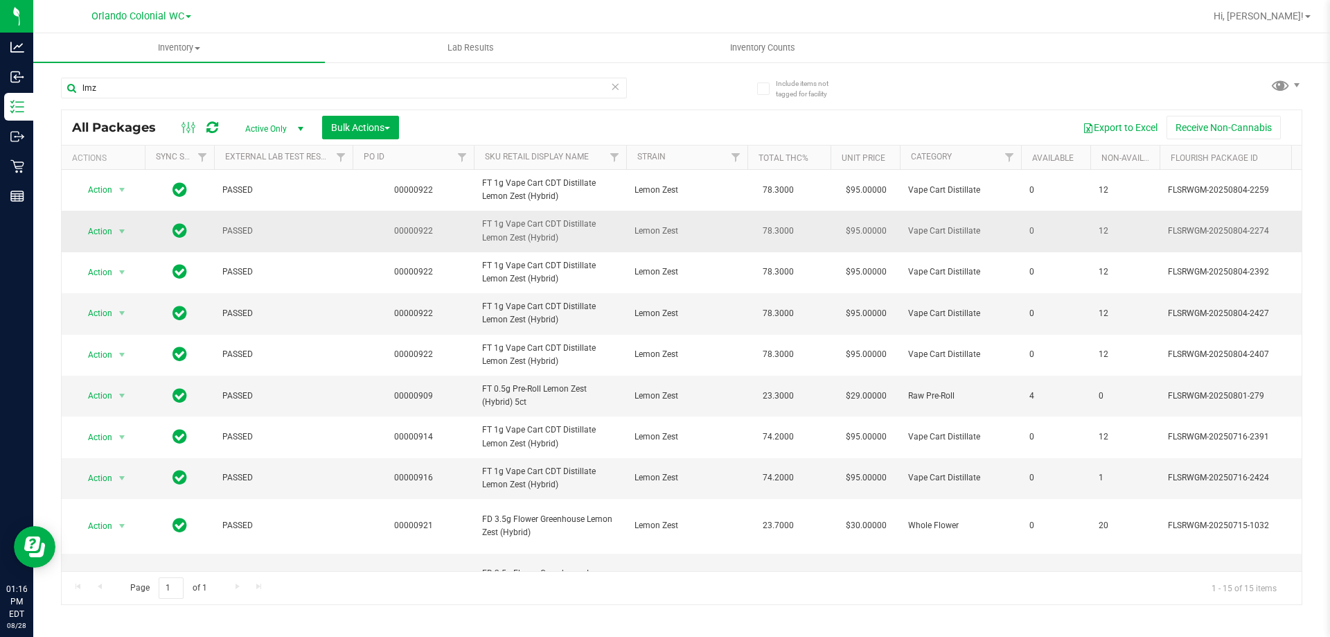
click at [513, 244] on span "FT 1g Vape Cart CDT Distillate Lemon Zest (Hybrid)" at bounding box center [550, 231] width 136 height 26
copy tr "FT 1g Vape Cart CDT Distillate Lemon Zest (Hybrid)"
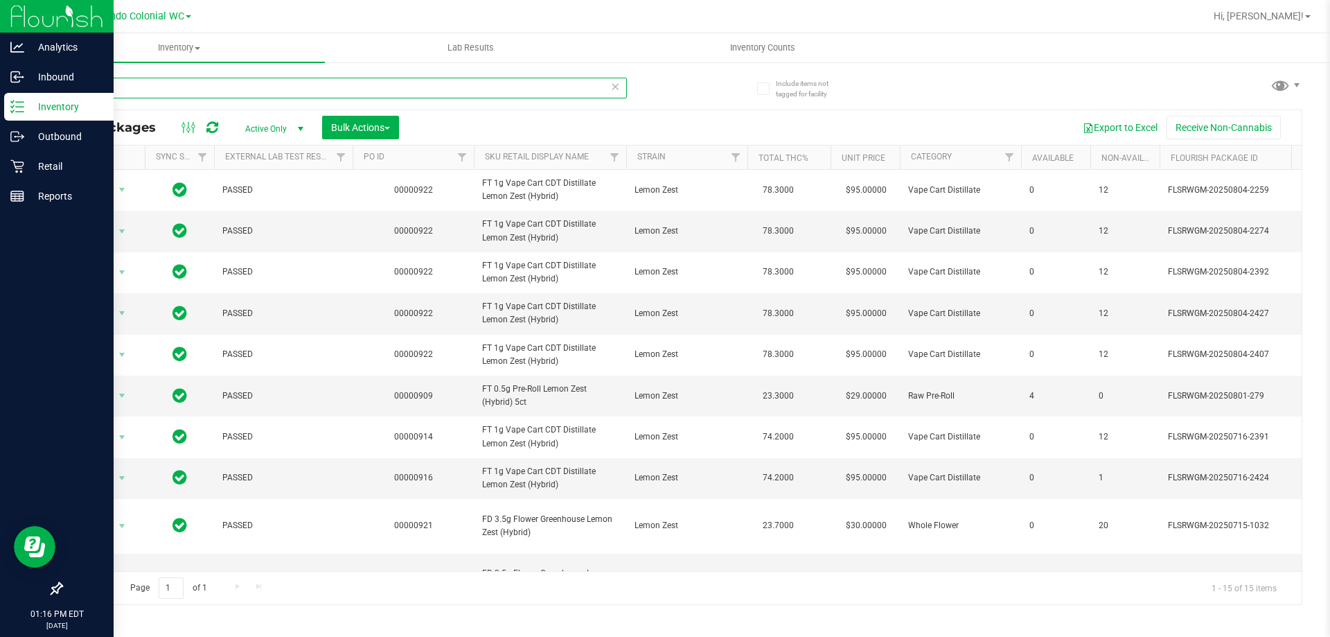
drag, startPoint x: 117, startPoint y: 86, endPoint x: 0, endPoint y: 112, distance: 119.9
click at [0, 108] on div "Analytics Inbound Inventory Outbound Retail Reports 01:16 PM EDT 08/28/2025 08/…" at bounding box center [665, 318] width 1330 height 637
paste input "FT 1g Vape Cart CDT Distillate Lemon Zest (Hybrid)"
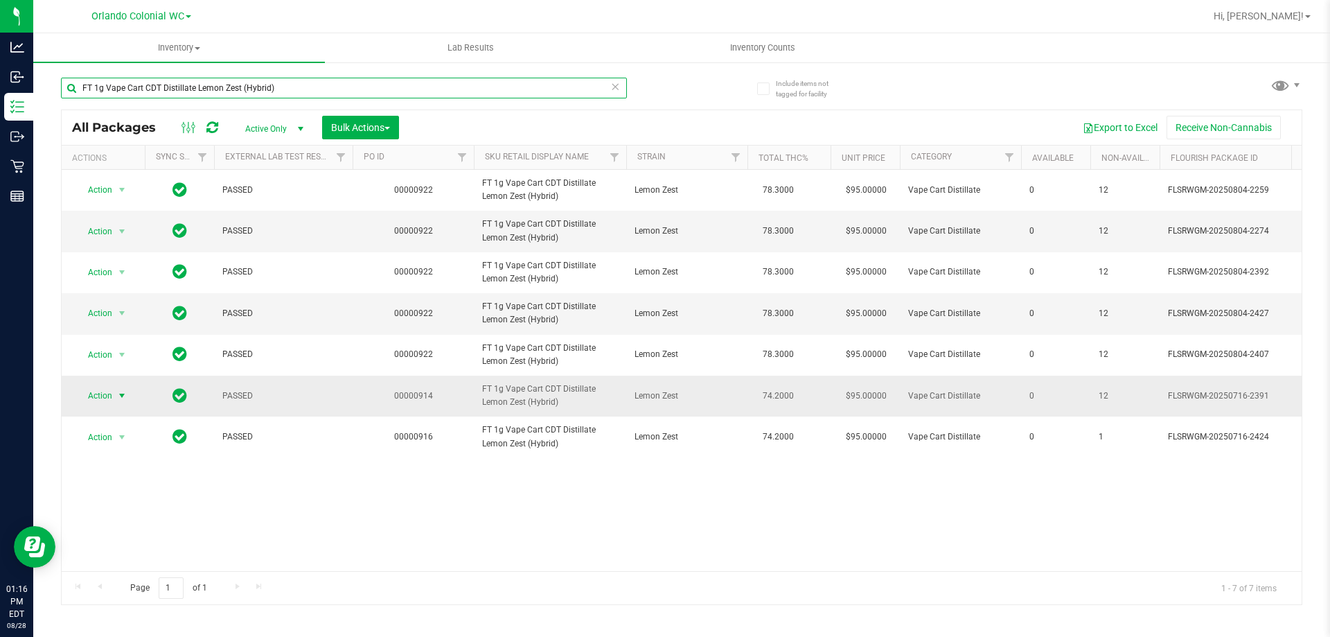
type input "FT 1g Vape Cart CDT Distillate Lemon Zest (Hybrid)"
click at [107, 405] on span "Action" at bounding box center [94, 395] width 37 height 19
click at [667, 621] on div "Inventory All packages All inventory Waste log Create inventory Lab Results Inv…" at bounding box center [681, 334] width 1297 height 603
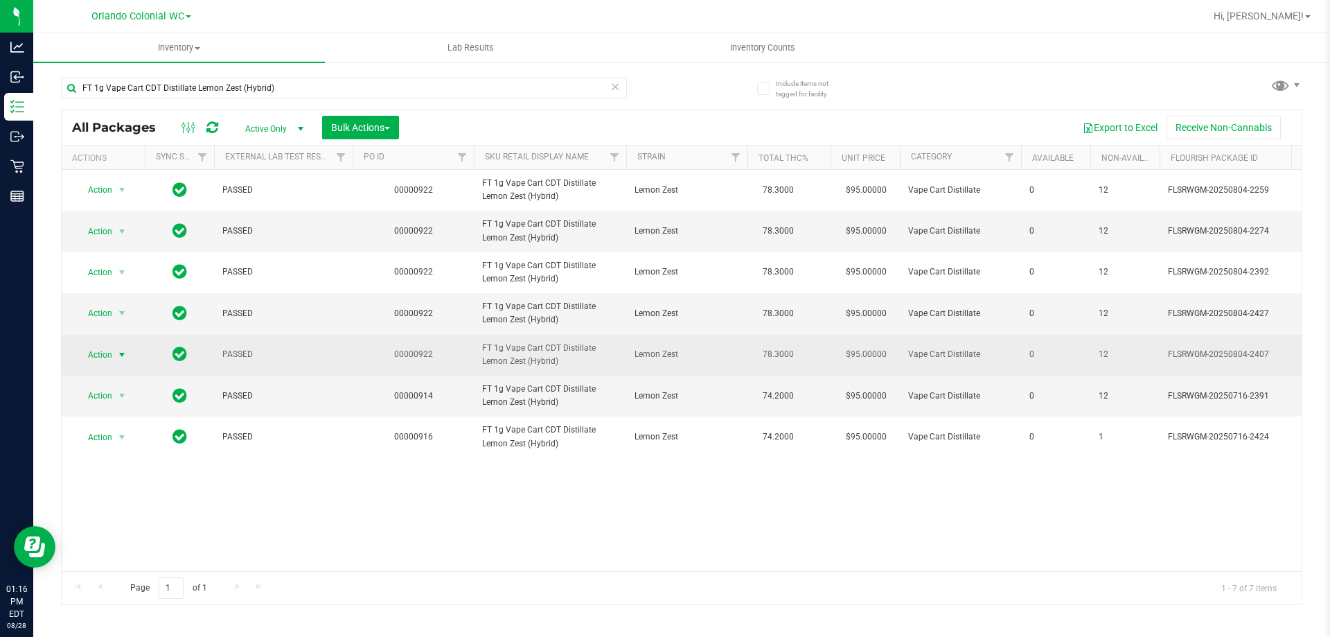
click at [104, 364] on span "Action" at bounding box center [94, 354] width 37 height 19
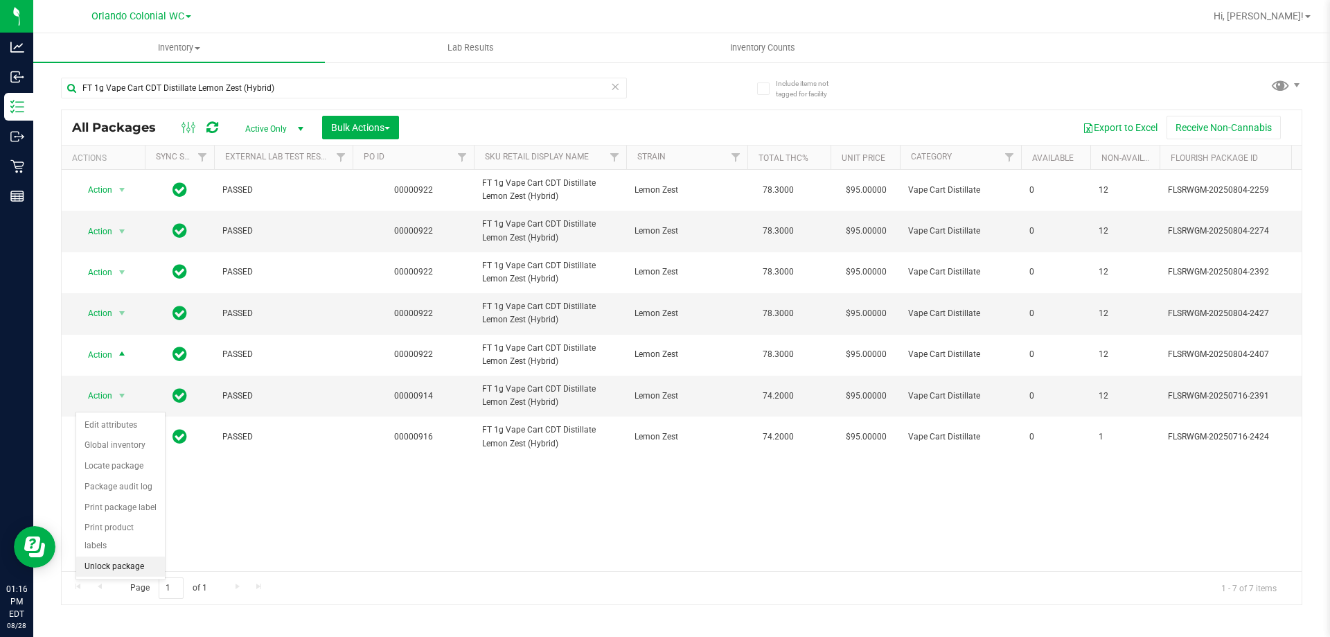
click at [141, 556] on li "Unlock package" at bounding box center [120, 566] width 89 height 21
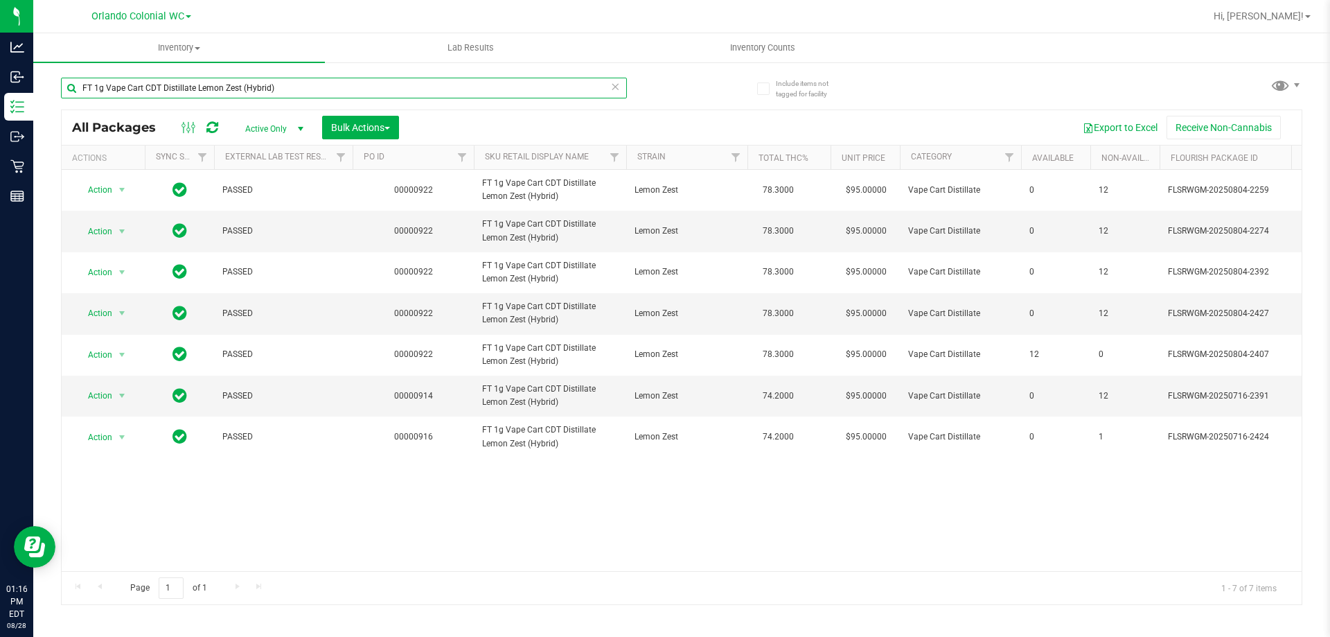
click at [326, 91] on input "FT 1g Vape Cart CDT Distillate Lemon Zest (Hybrid)" at bounding box center [344, 88] width 566 height 21
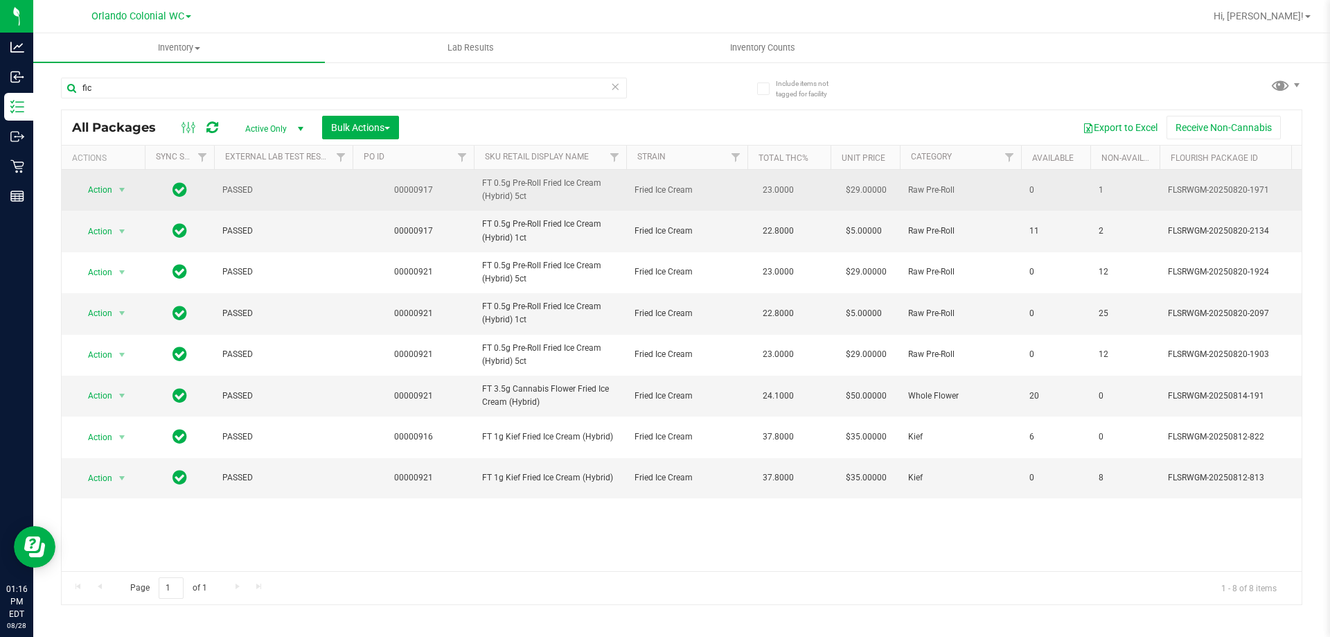
click at [524, 194] on span "FT 0.5g Pre-Roll Fried Ice Cream (Hybrid) 5ct" at bounding box center [550, 190] width 136 height 26
click at [520, 184] on span "FT 0.5g Pre-Roll Fried Ice Cream (Hybrid) 5ct" at bounding box center [550, 190] width 136 height 26
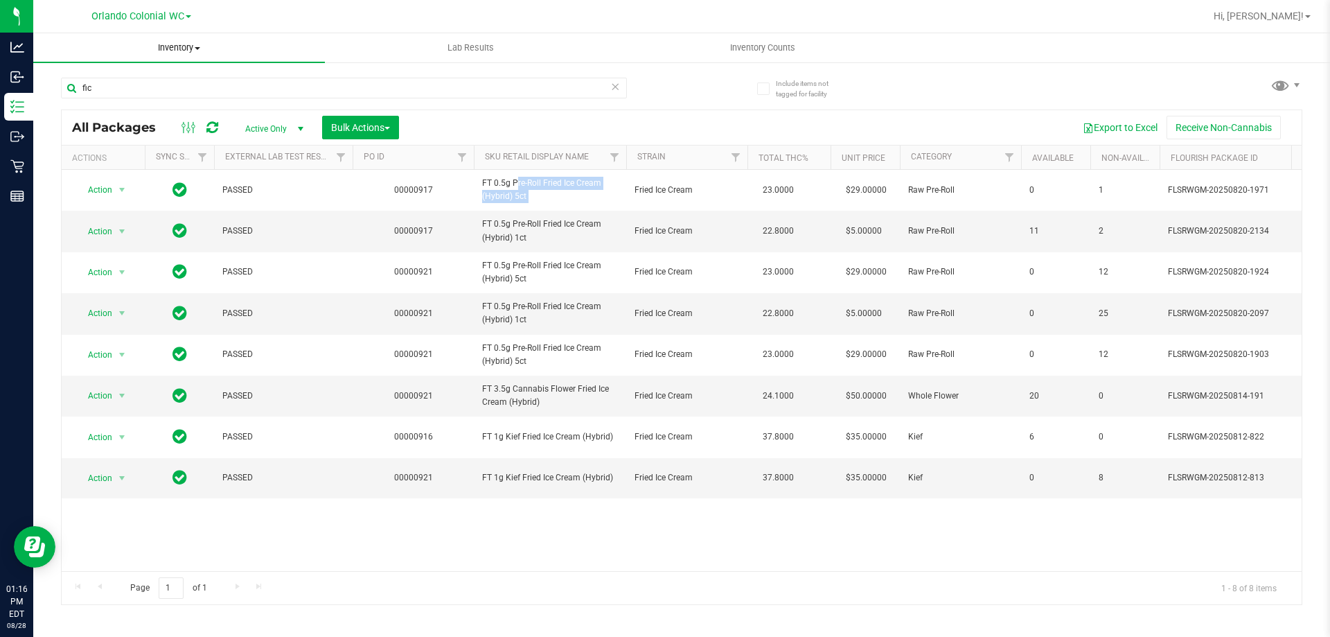
copy tr "FT 0.5g Pre-Roll Fried Ice Cream (Hybrid) 5ct"
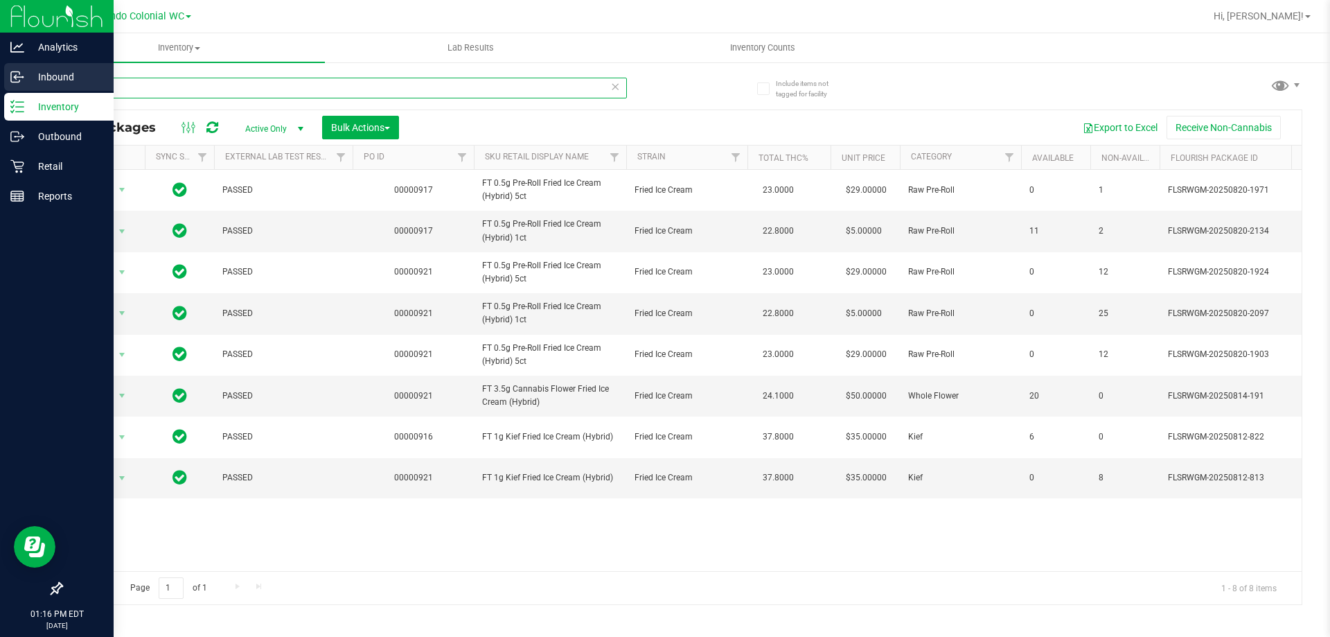
drag, startPoint x: 123, startPoint y: 87, endPoint x: 9, endPoint y: 91, distance: 113.7
click at [0, 79] on div "Analytics Inbound Inventory Outbound Retail Reports 01:16 PM EDT 08/28/2025 08/…" at bounding box center [665, 318] width 1330 height 637
paste input "FT 0.5g Pre-Roll Fried Ice Cream (Hybrid) 5ct"
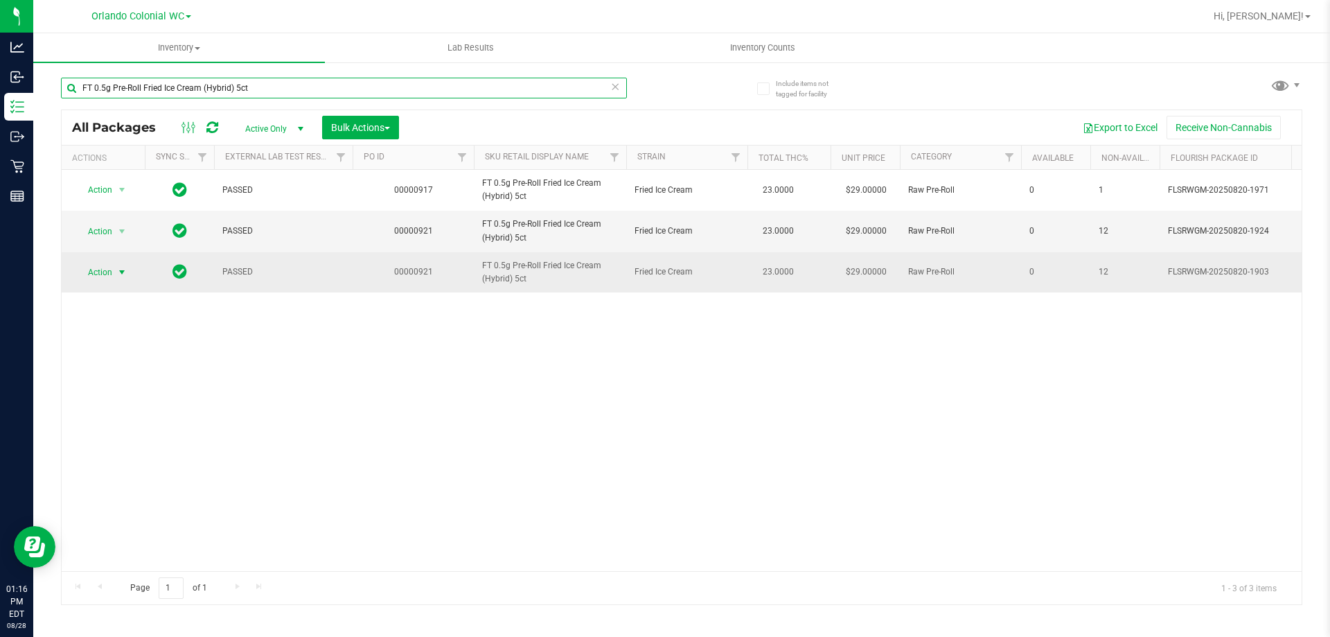
type input "FT 0.5g Pre-Roll Fried Ice Cream (Hybrid) 5ct"
click at [105, 271] on span "Action" at bounding box center [94, 272] width 37 height 19
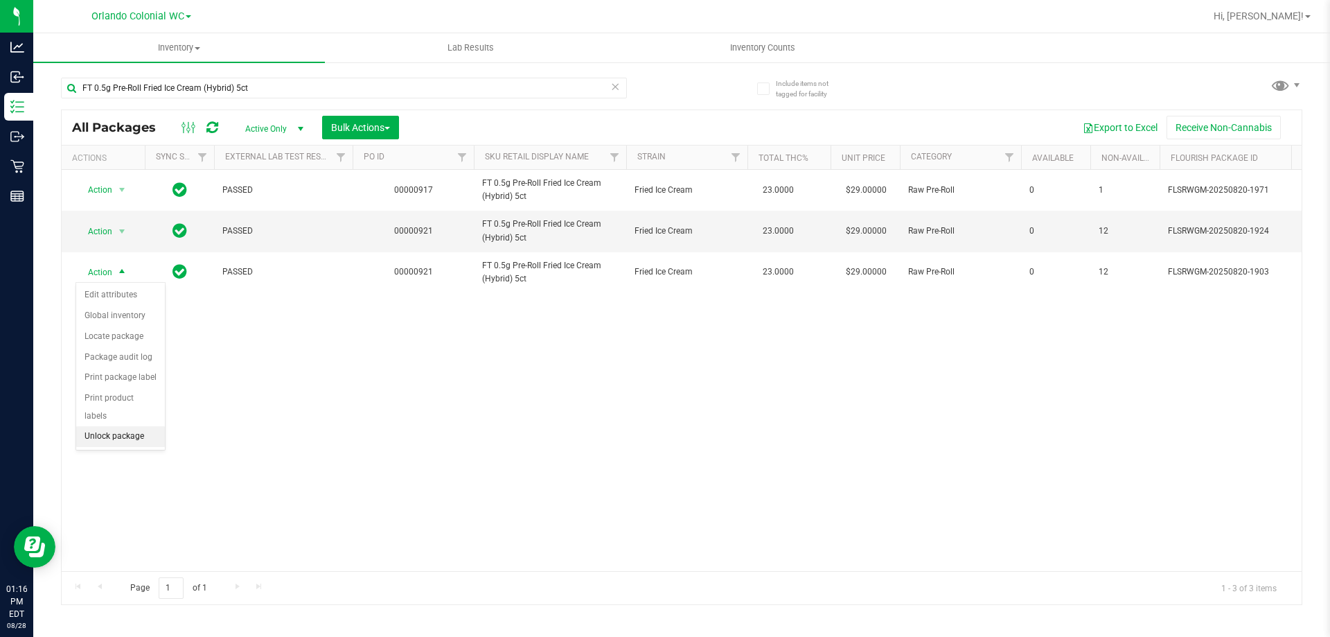
click at [136, 426] on li "Unlock package" at bounding box center [120, 436] width 89 height 21
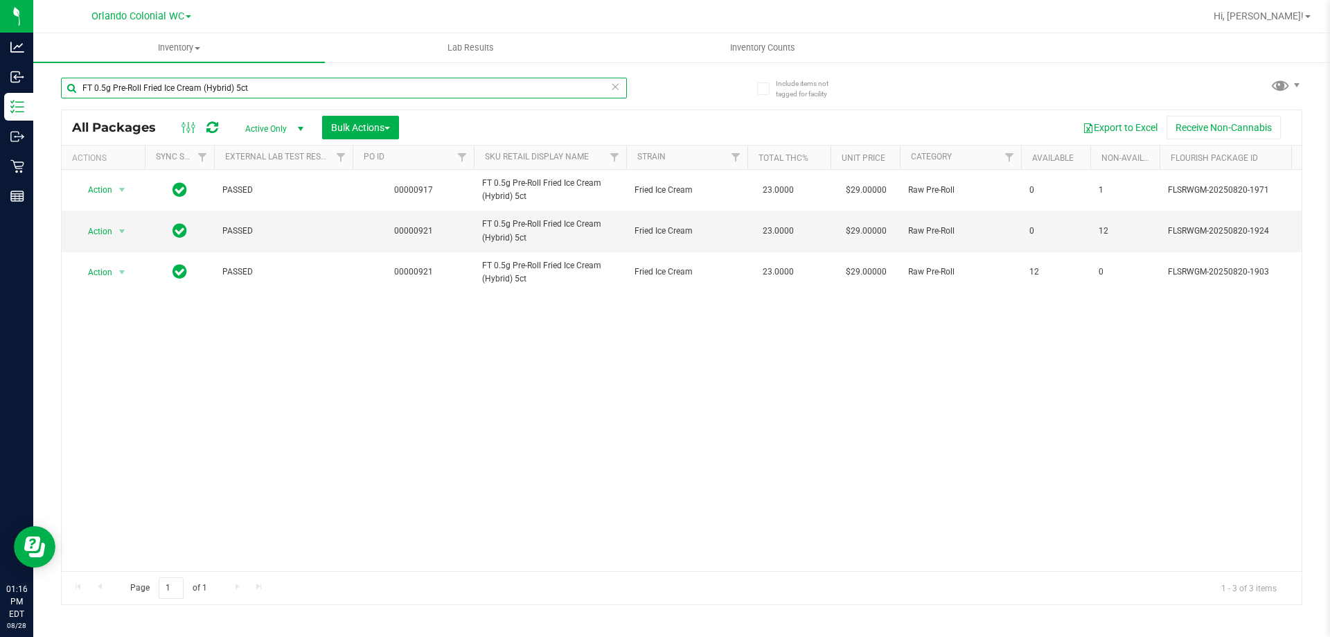
click at [242, 91] on input "FT 0.5g Pre-Roll Fried Ice Cream (Hybrid) 5ct" at bounding box center [344, 88] width 566 height 21
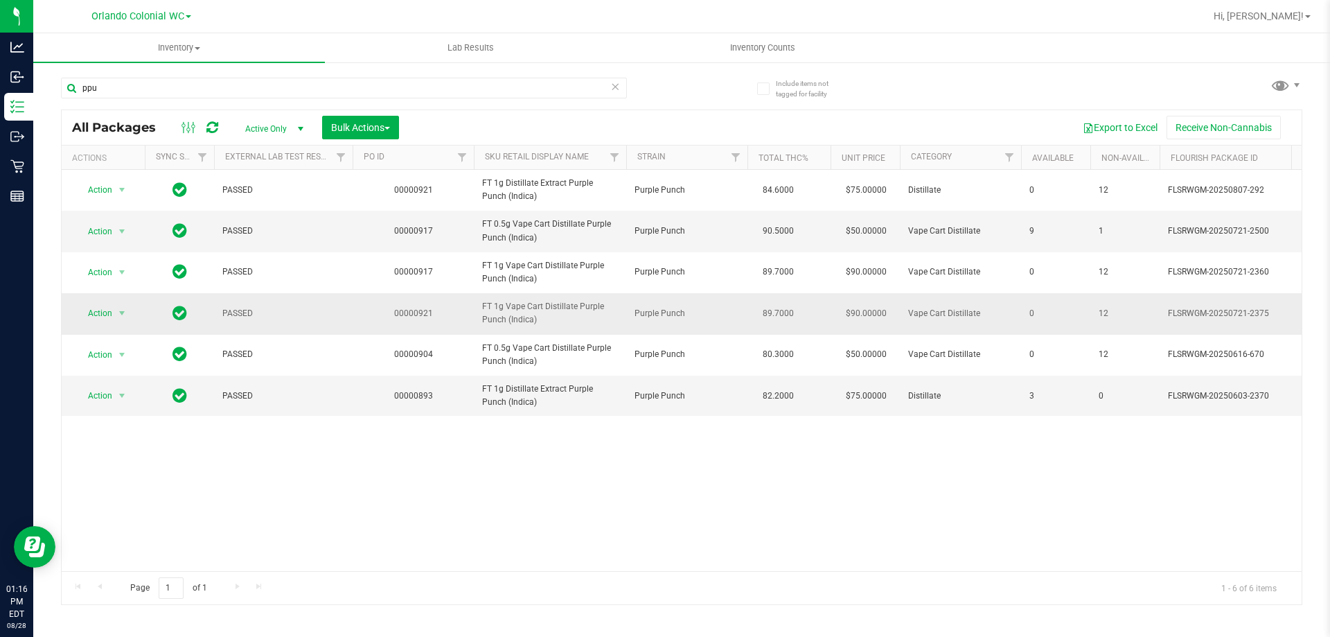
click at [556, 308] on span "FT 1g Vape Cart Distillate Purple Punch (Indica)" at bounding box center [550, 313] width 136 height 26
copy tr "FT 1g Vape Cart Distillate Purple Punch (Indica)"
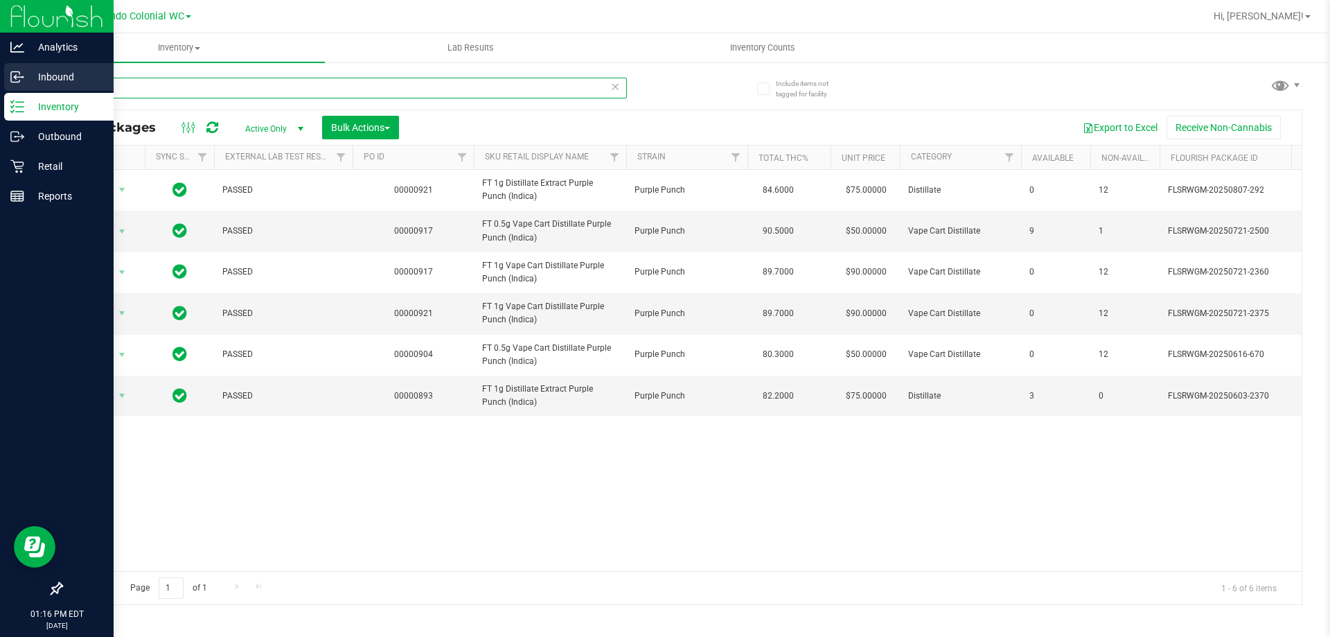
drag, startPoint x: 0, startPoint y: 64, endPoint x: 6, endPoint y: 85, distance: 21.5
click at [0, 71] on div "Analytics Inbound Inventory Outbound Retail Reports 01:16 PM EDT 08/28/2025 08/…" at bounding box center [665, 318] width 1330 height 637
paste input "FT 1g Vape Cart Distillate Purple Punch (Indica)"
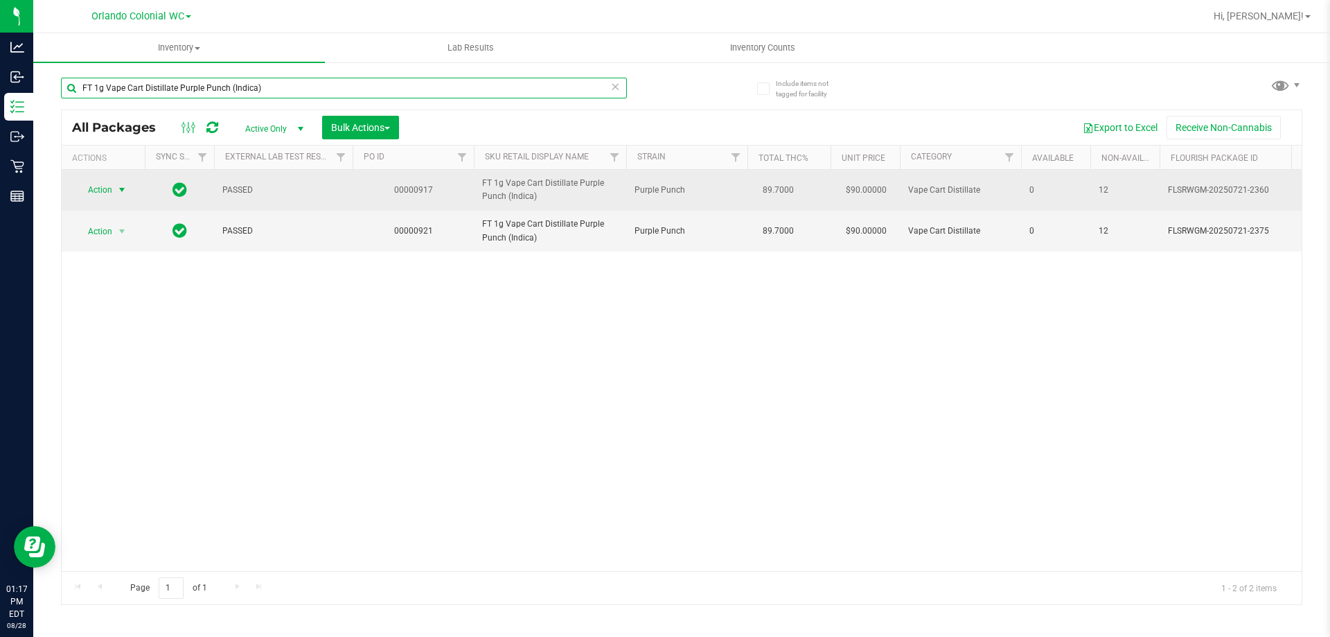
type input "FT 1g Vape Cart Distillate Purple Punch (Indica)"
click at [109, 187] on span "Action" at bounding box center [94, 189] width 37 height 19
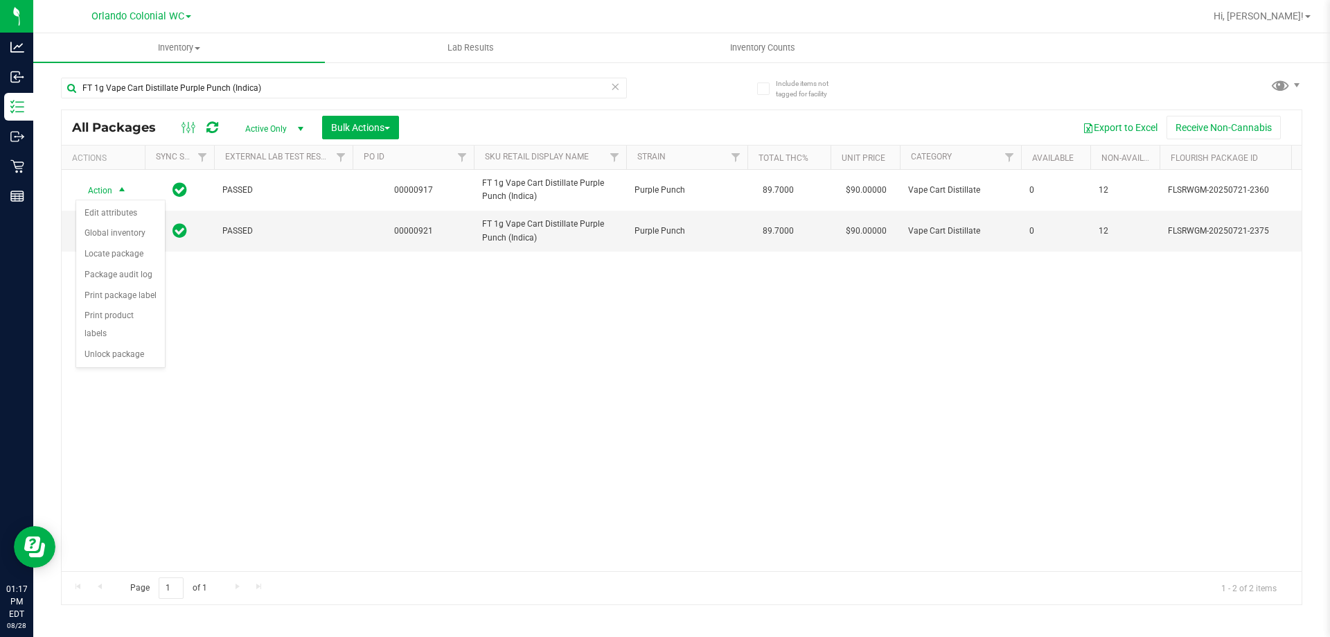
click at [310, 315] on div "Action Action Edit attributes Global inventory Locate package Package audit log…" at bounding box center [682, 370] width 1240 height 401
click at [117, 229] on span "select" at bounding box center [121, 231] width 11 height 11
click at [124, 385] on li "Unlock package" at bounding box center [120, 395] width 89 height 21
